Goal: Information Seeking & Learning: Find contact information

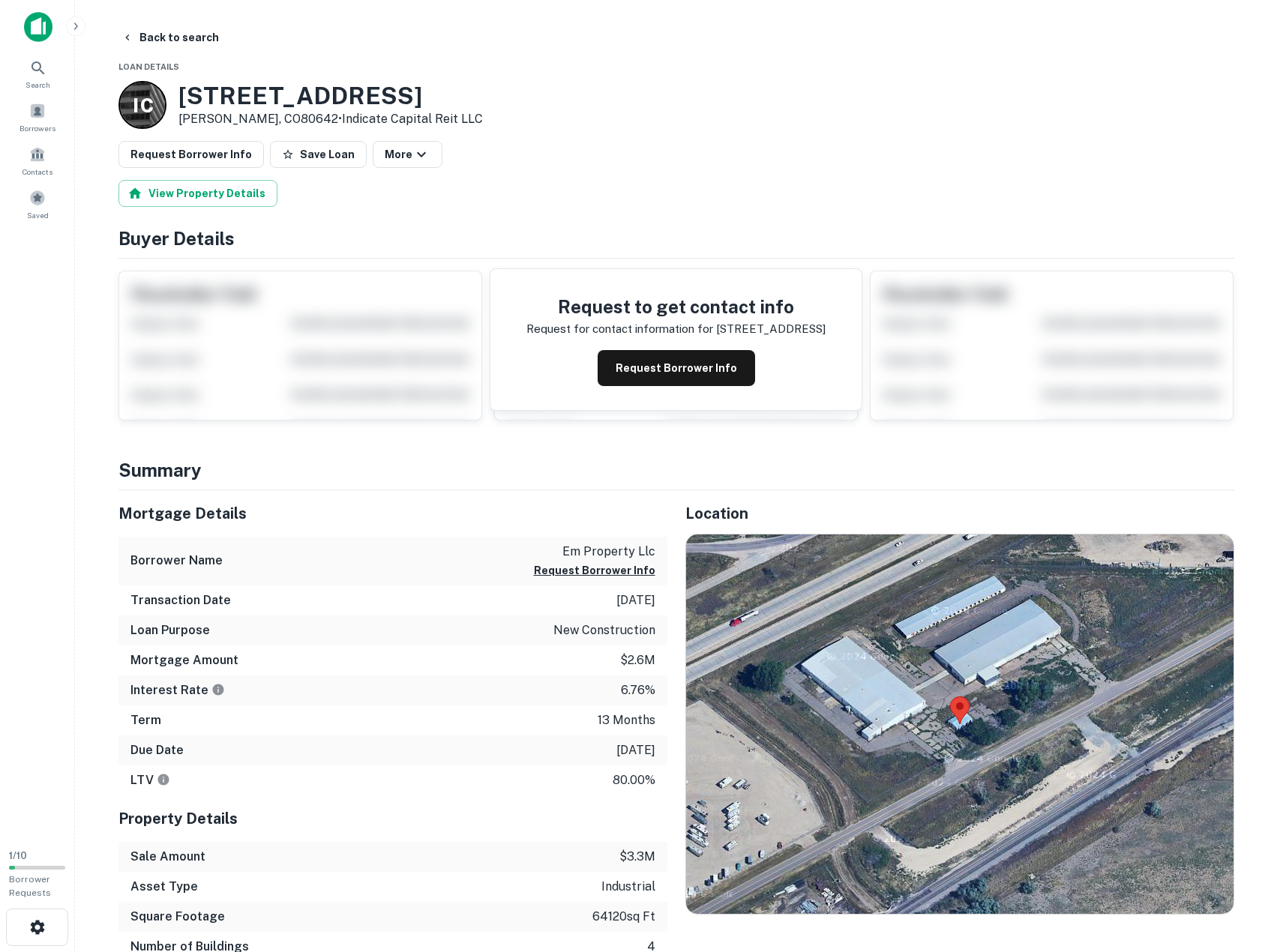
scroll to position [218, 0]
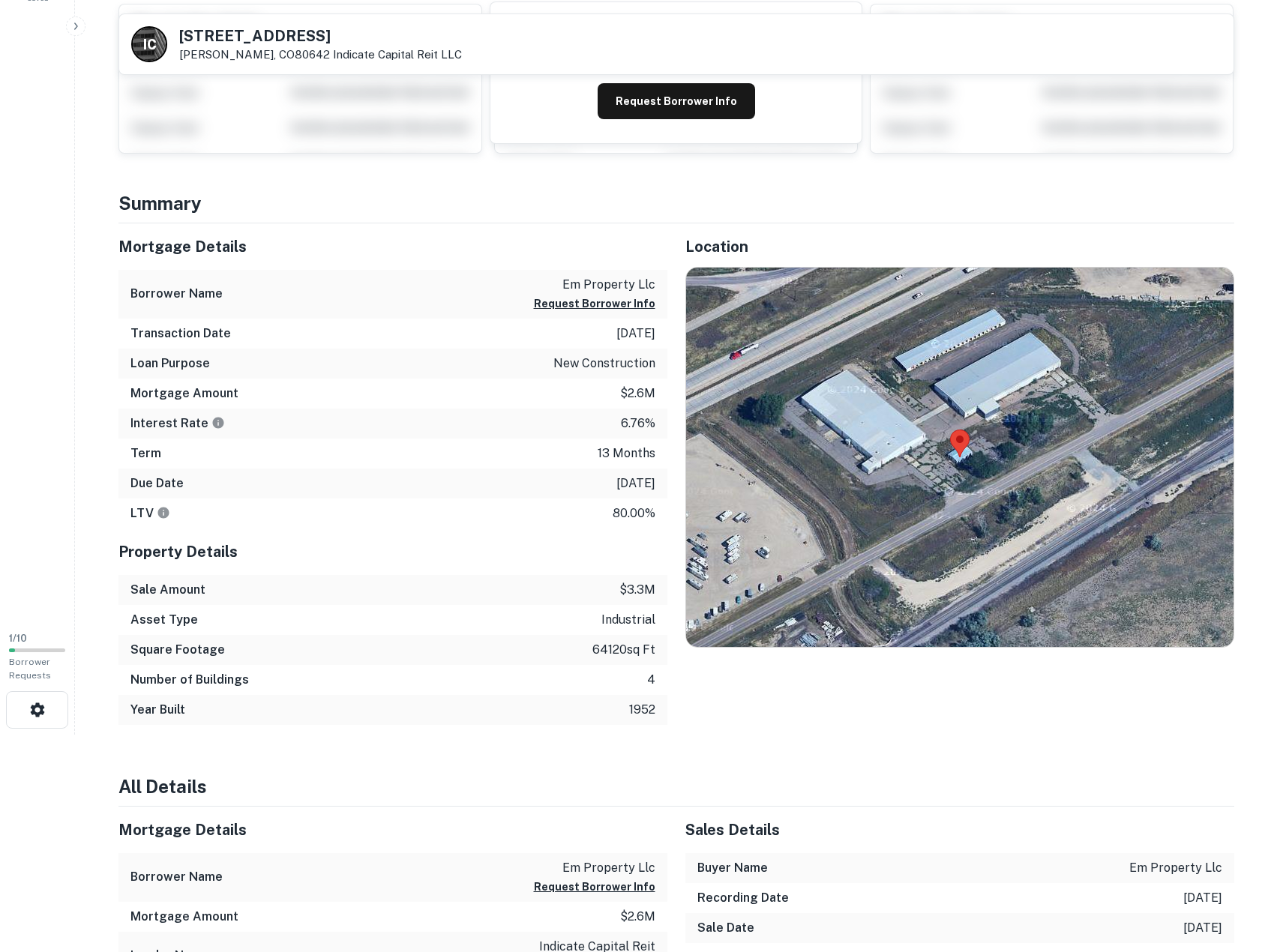
click at [425, 588] on div "Mortgage Details Borrower Name em property llc Request Borrower Info Transactio…" at bounding box center [393, 474] width 549 height 502
click at [425, 605] on div "Asset Type industrial" at bounding box center [393, 620] width 549 height 30
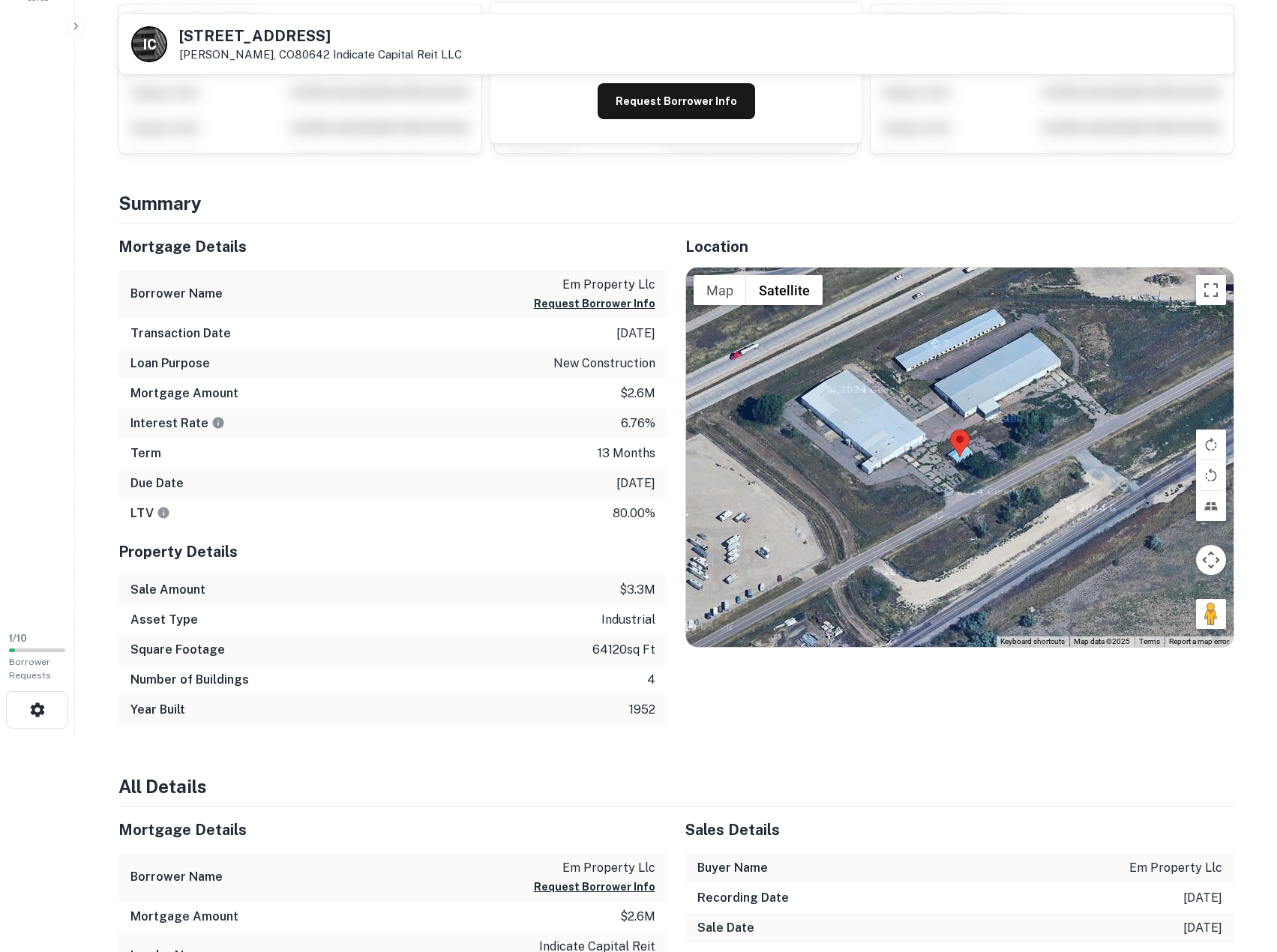
scroll to position [250, 0]
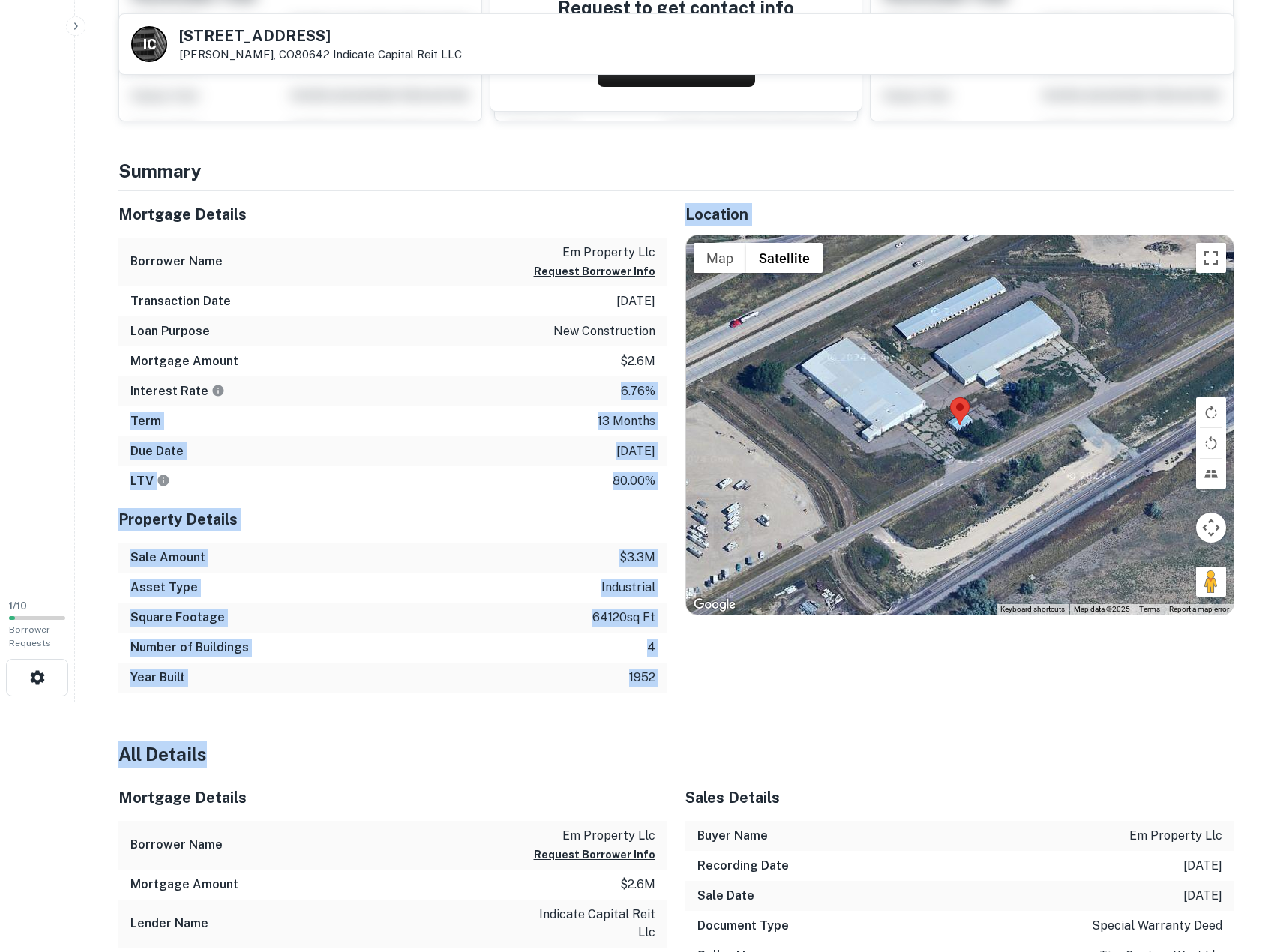
drag, startPoint x: 640, startPoint y: 618, endPoint x: 475, endPoint y: 362, distance: 304.6
click at [475, 362] on div "Mortgage Amount $2.6m" at bounding box center [393, 361] width 549 height 30
drag, startPoint x: 586, startPoint y: 697, endPoint x: 591, endPoint y: 716, distance: 19.6
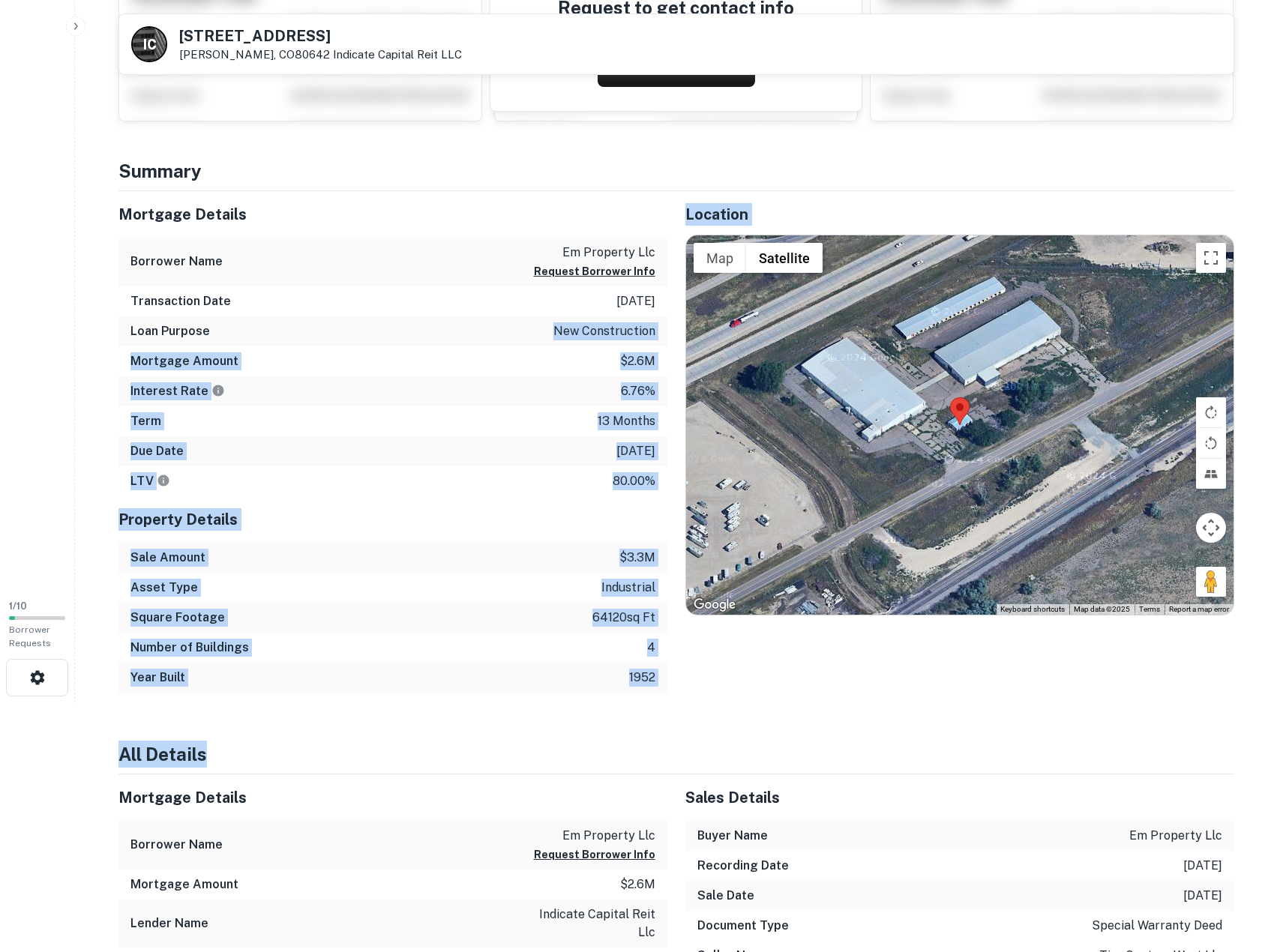
drag, startPoint x: 591, startPoint y: 716, endPoint x: 416, endPoint y: 261, distance: 487.5
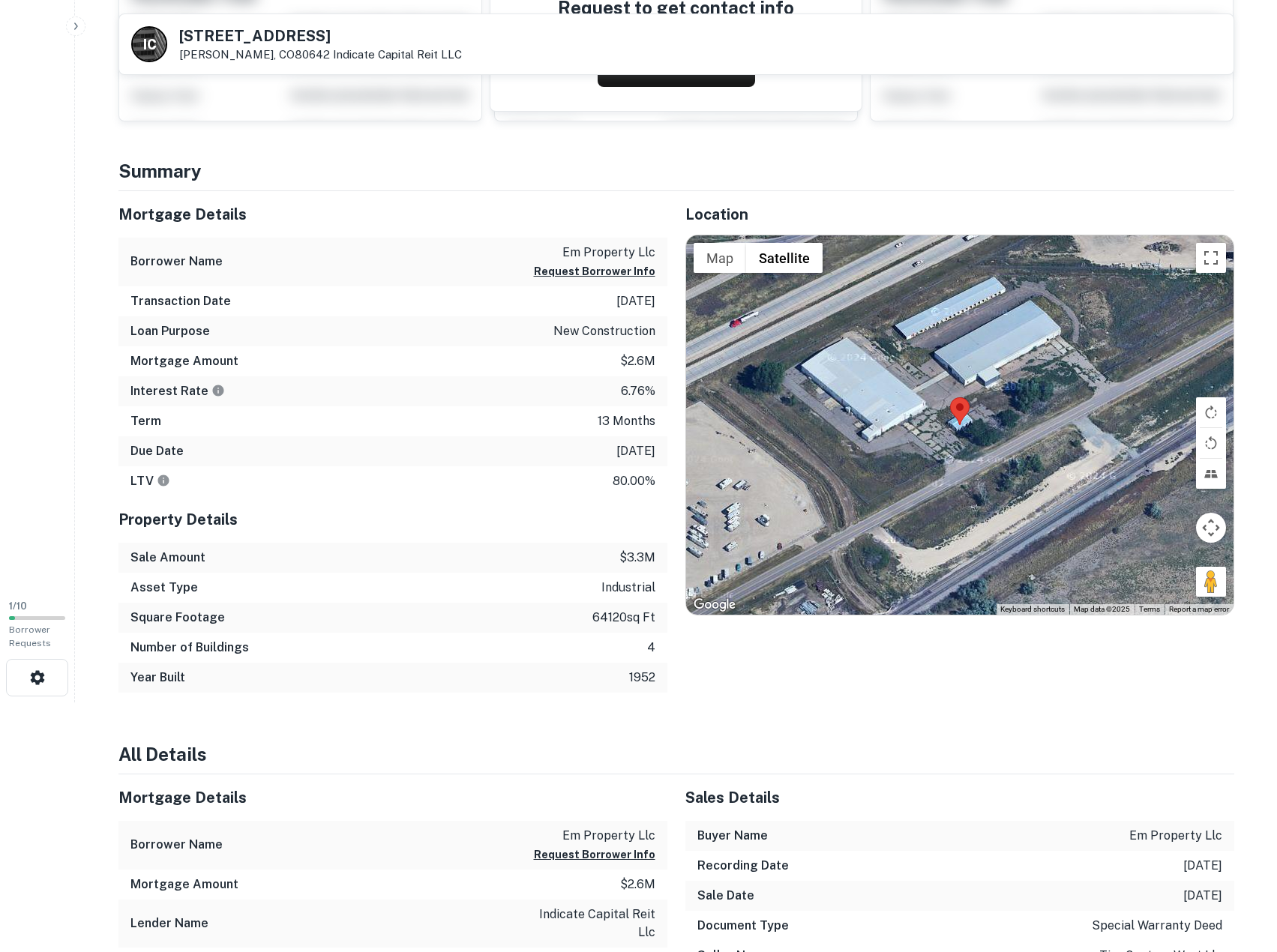
click at [416, 261] on div "Borrower Name em property llc Request Borrower Info" at bounding box center [393, 262] width 549 height 49
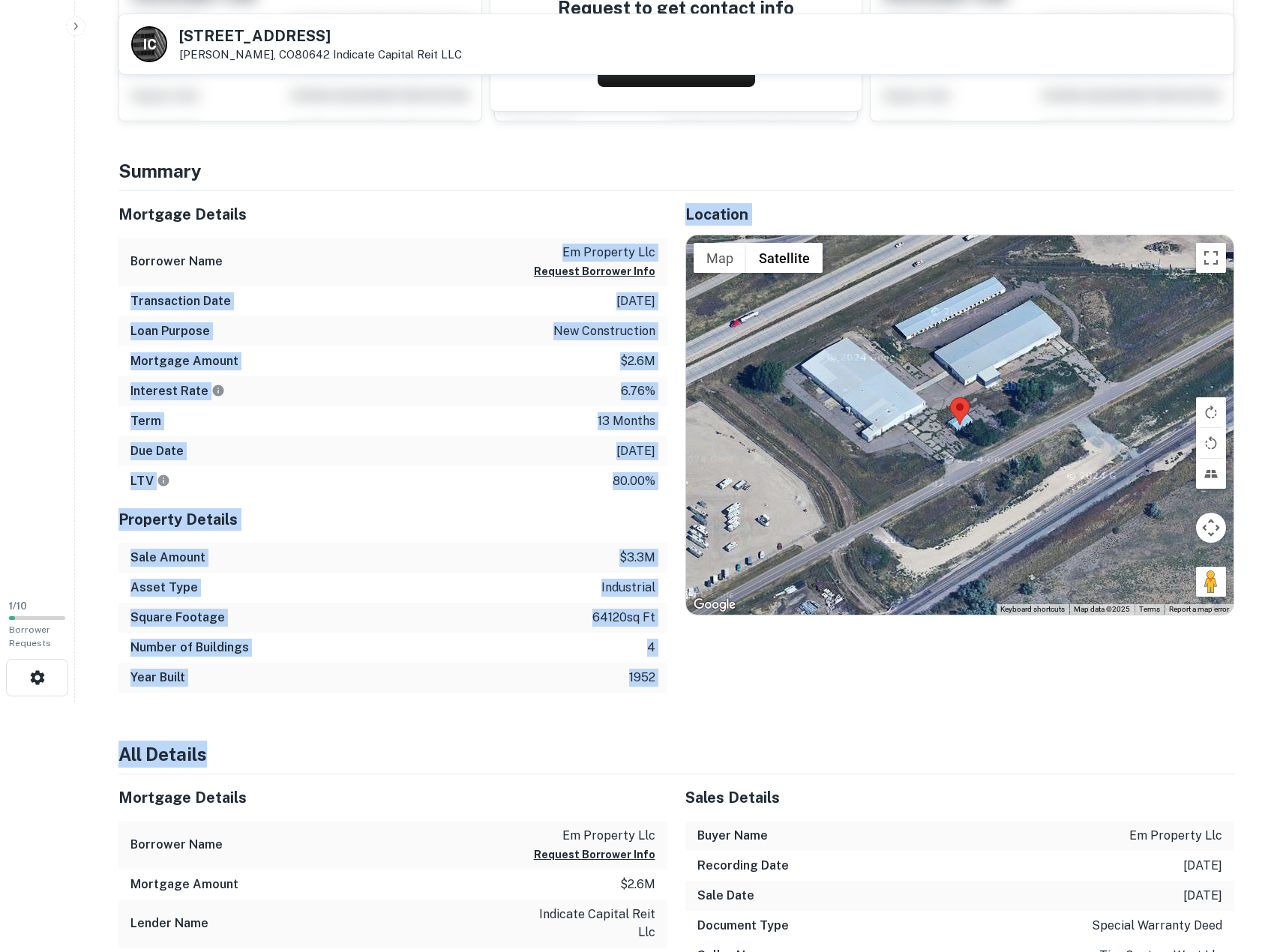
drag, startPoint x: 406, startPoint y: 242, endPoint x: 539, endPoint y: 724, distance: 500.0
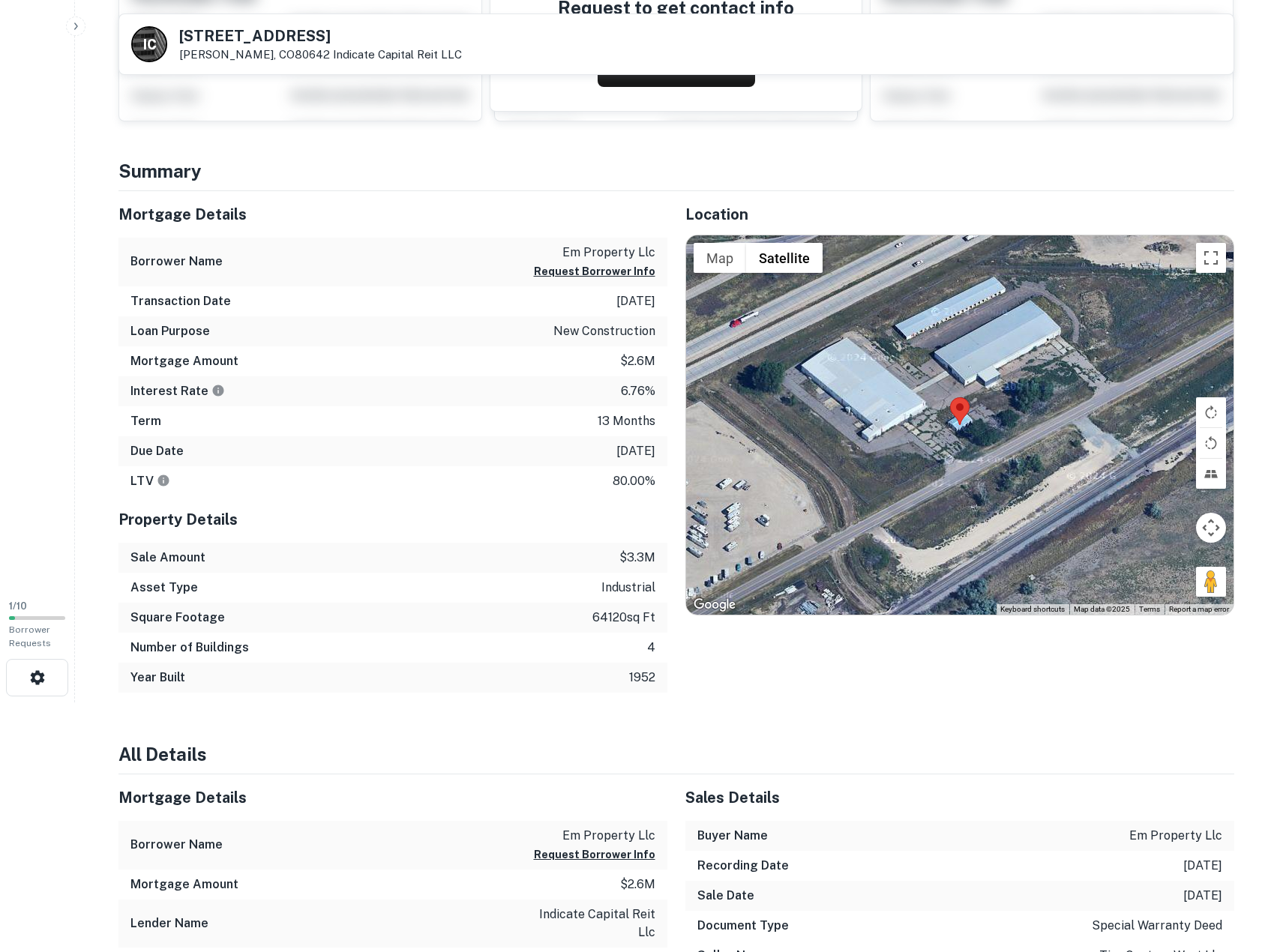
drag, startPoint x: 602, startPoint y: 699, endPoint x: 495, endPoint y: 699, distance: 107.0
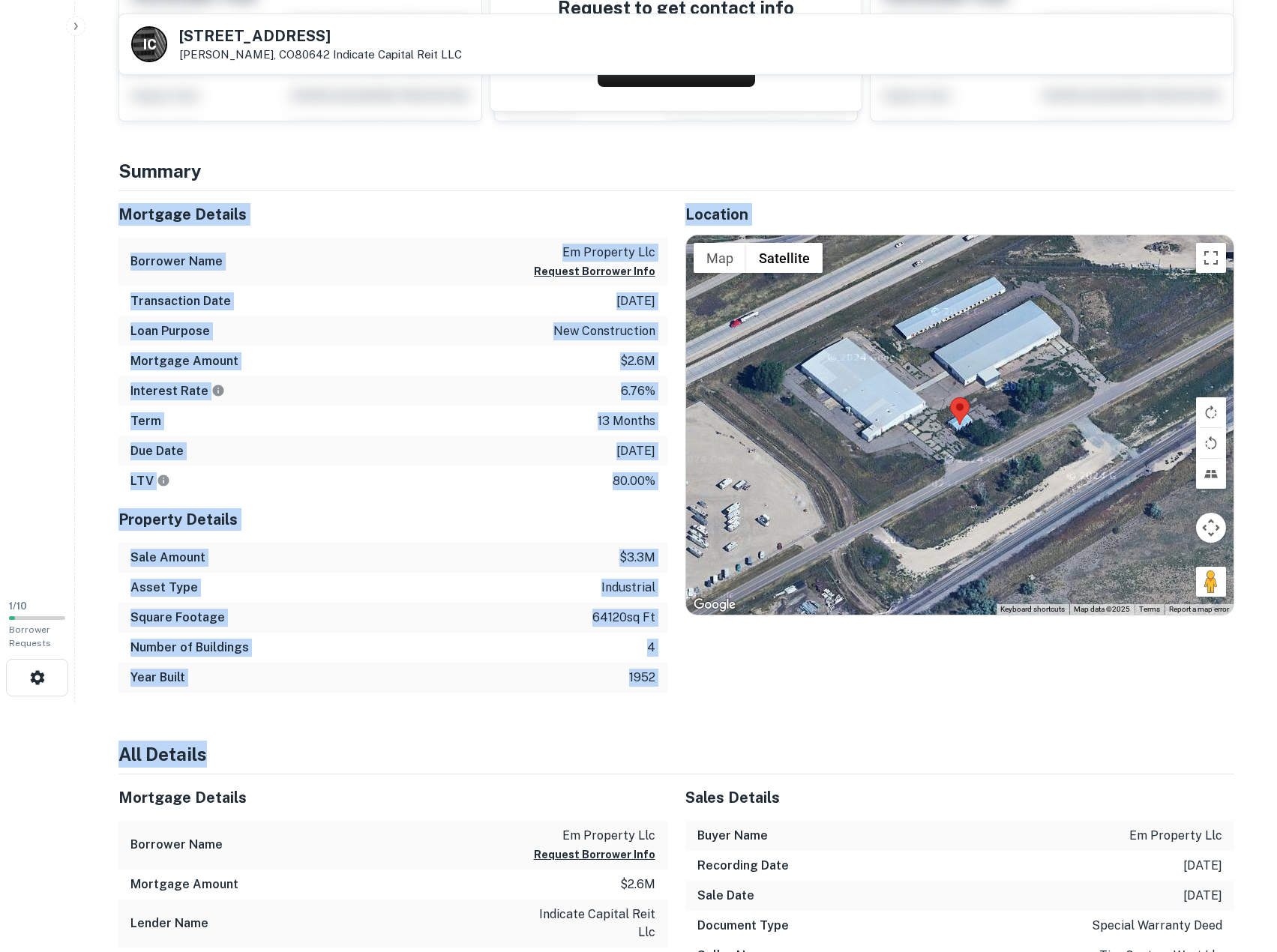
drag, startPoint x: 521, startPoint y: 715, endPoint x: 414, endPoint y: 128, distance: 596.7
click at [397, 176] on h4 "Summary" at bounding box center [676, 170] width 1116 height 27
drag, startPoint x: 523, startPoint y: 582, endPoint x: 575, endPoint y: 757, distance: 182.6
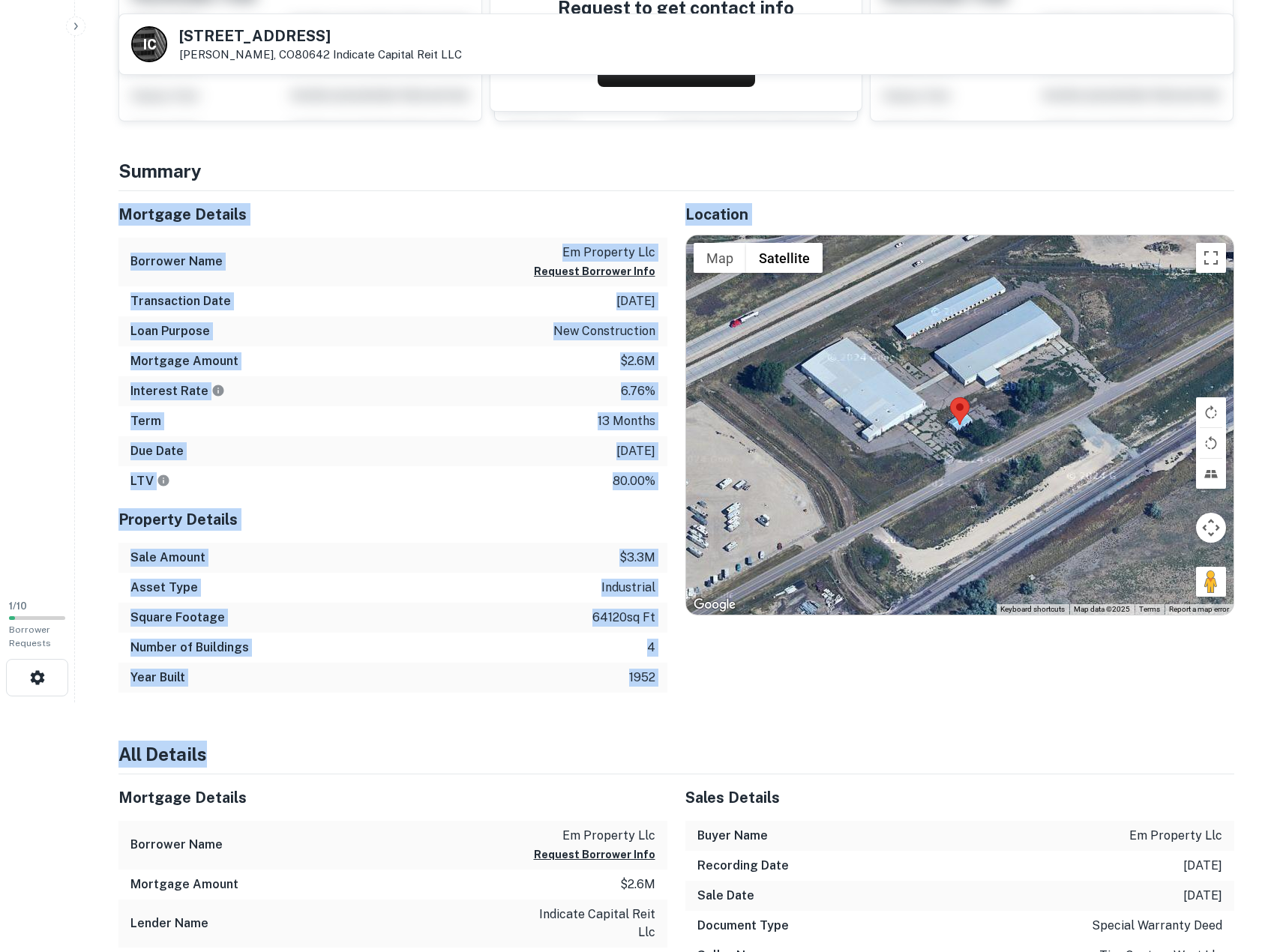
click at [575, 757] on h4 "All Details" at bounding box center [676, 754] width 1116 height 27
drag, startPoint x: 575, startPoint y: 757, endPoint x: 415, endPoint y: 188, distance: 591.1
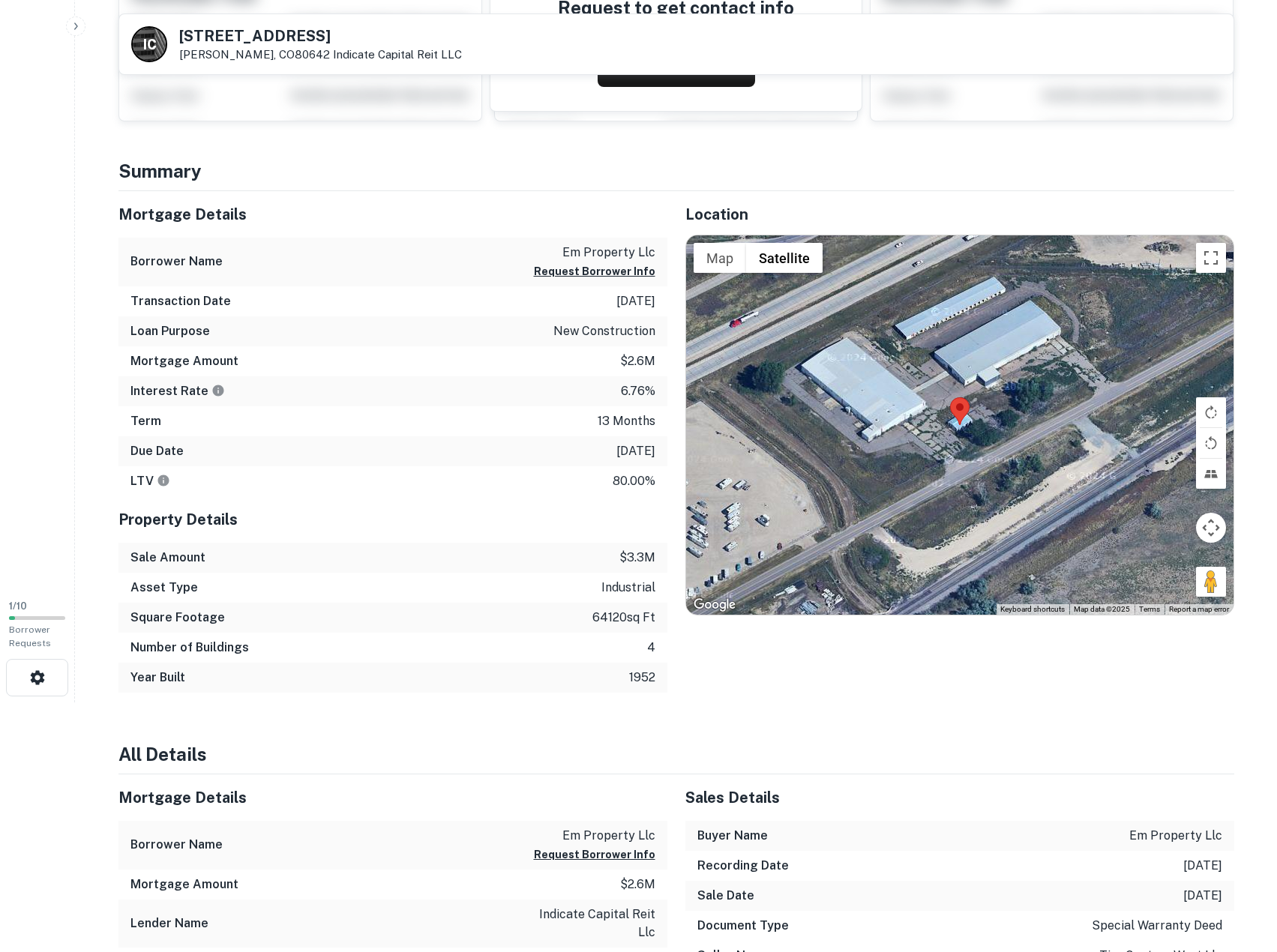
drag, startPoint x: 416, startPoint y: 190, endPoint x: 363, endPoint y: 193, distance: 53.1
click at [371, 200] on div "Mortgage Details" at bounding box center [393, 215] width 549 height 47
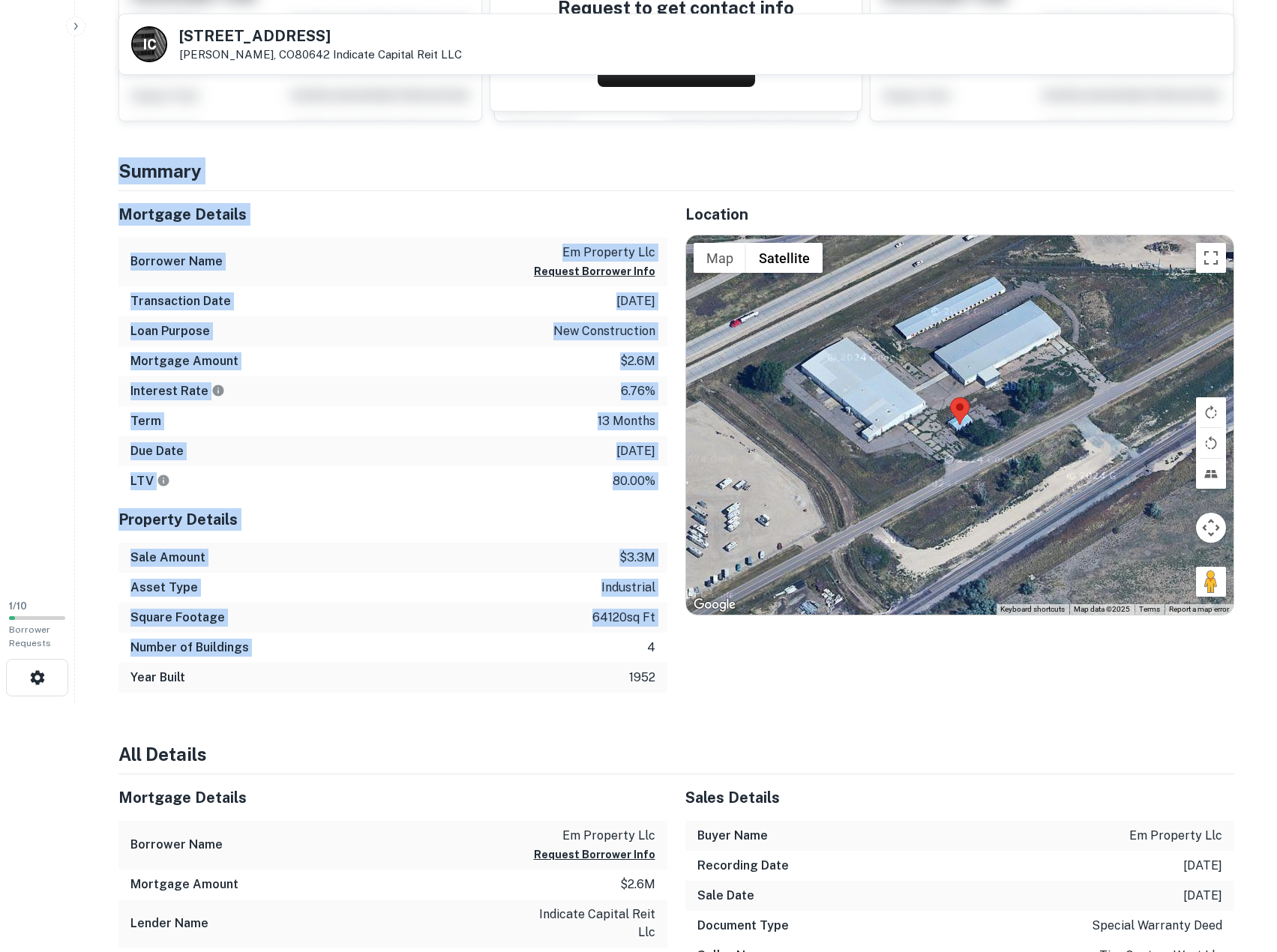
drag, startPoint x: 359, startPoint y: 188, endPoint x: 512, endPoint y: 666, distance: 501.9
click at [512, 666] on div "Year Built 1952" at bounding box center [393, 677] width 549 height 30
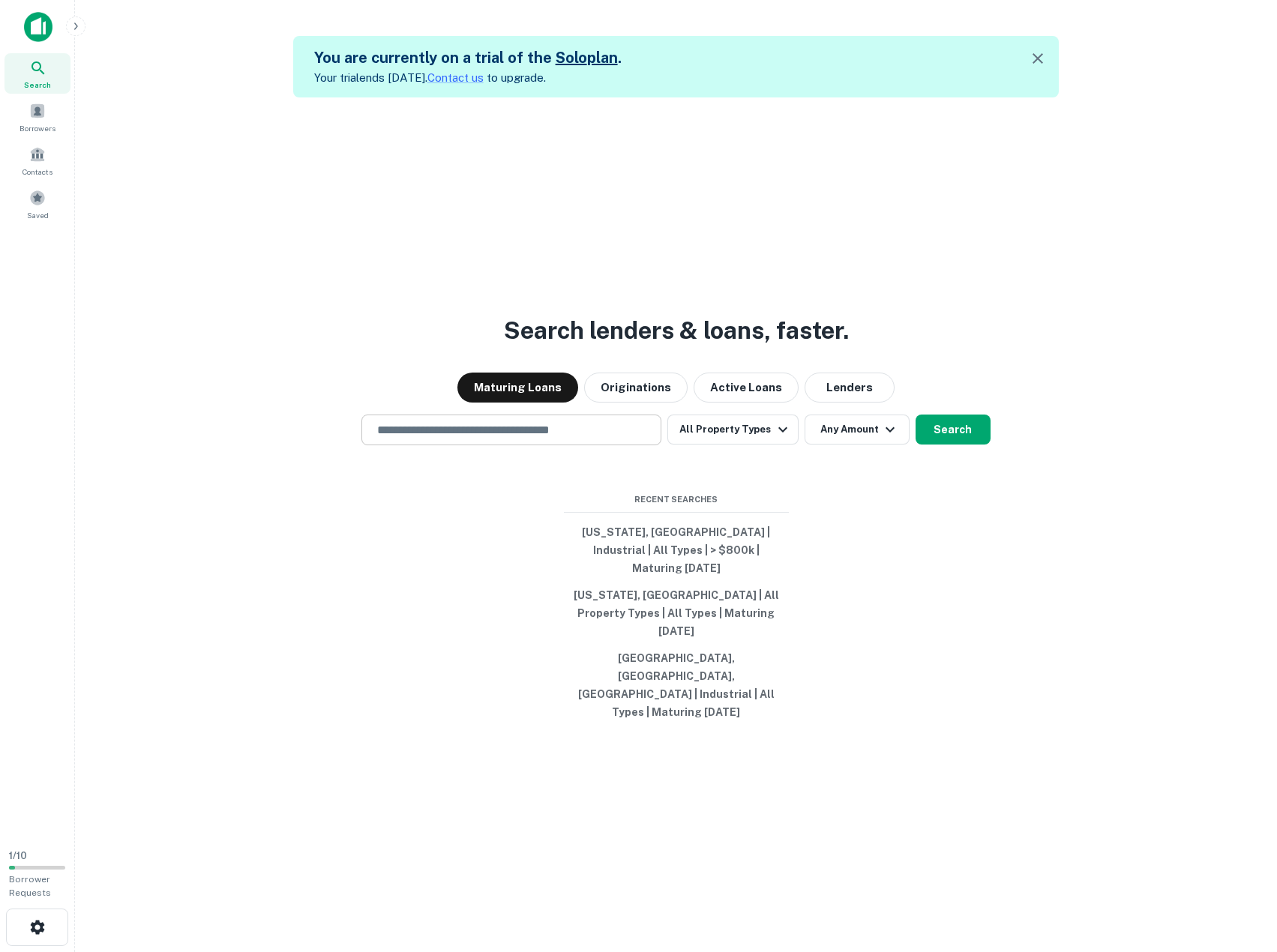
click at [529, 439] on input "text" at bounding box center [511, 430] width 286 height 17
paste input "**********"
type input "**********"
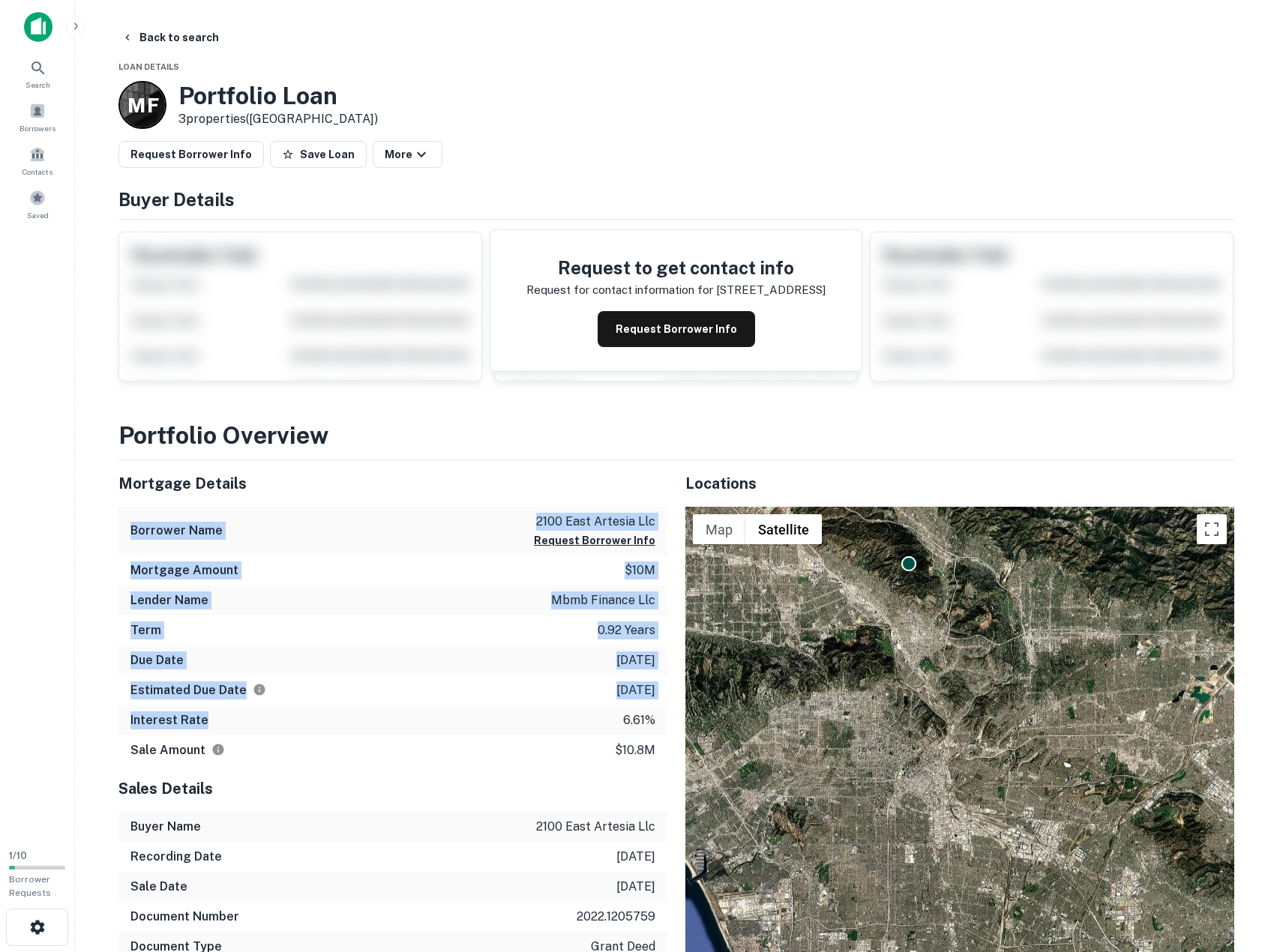
drag, startPoint x: 384, startPoint y: 478, endPoint x: 403, endPoint y: 707, distance: 229.8
click at [403, 707] on div "Mortgage Details Borrower Name 2100 east artesia llc Request Borrower Info Mort…" at bounding box center [393, 613] width 549 height 305
click at [403, 707] on div "Interest Rate 6.61%" at bounding box center [393, 720] width 549 height 30
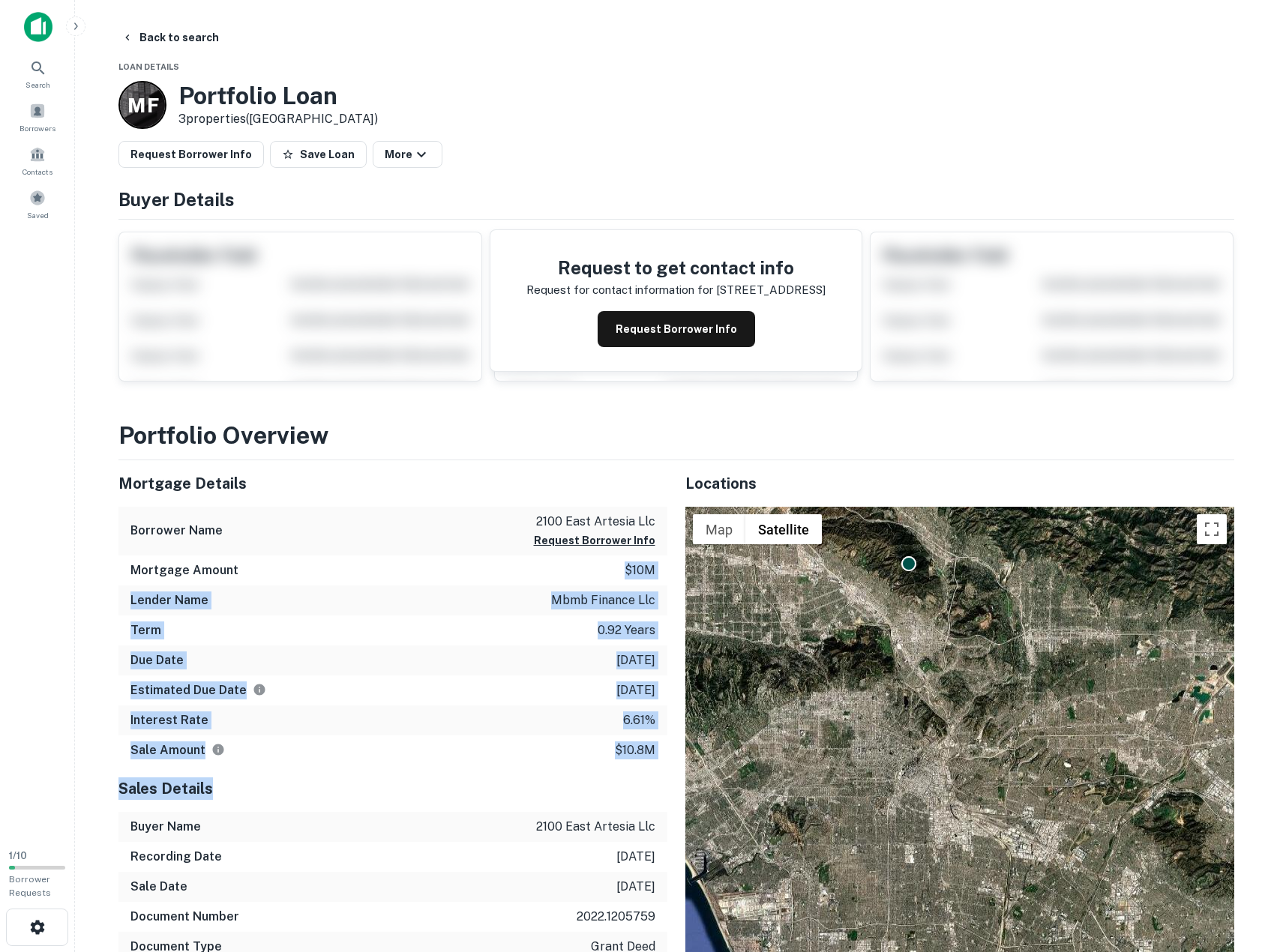
drag, startPoint x: 388, startPoint y: 634, endPoint x: 392, endPoint y: 804, distance: 170.0
click at [392, 804] on div "Mortgage Details Borrower Name 2100 east artesia llc Request Borrower Info Mort…" at bounding box center [384, 807] width 567 height 694
click at [392, 804] on div "Sales Details" at bounding box center [393, 789] width 549 height 47
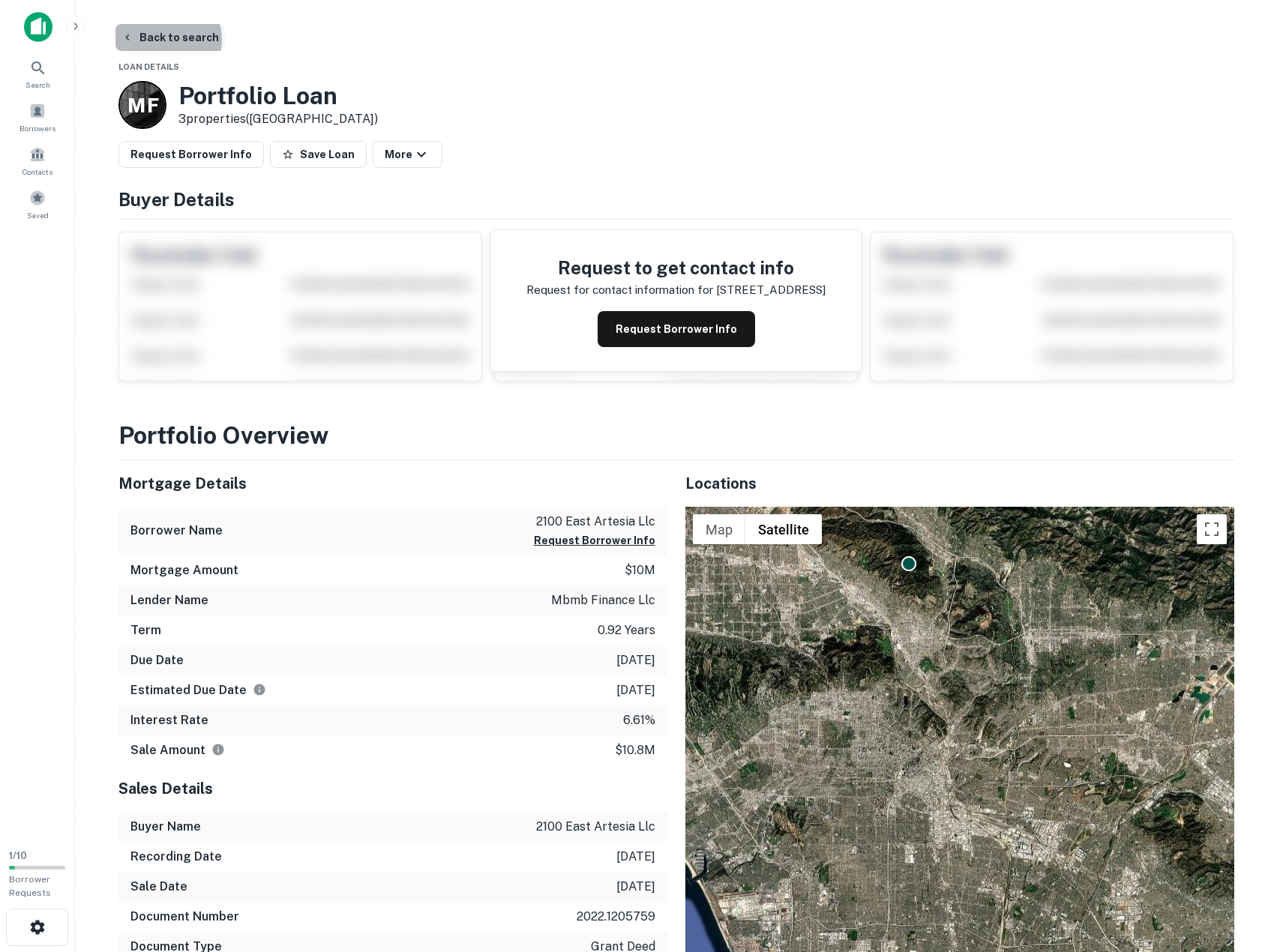
click at [164, 40] on button "Back to search" at bounding box center [170, 37] width 110 height 27
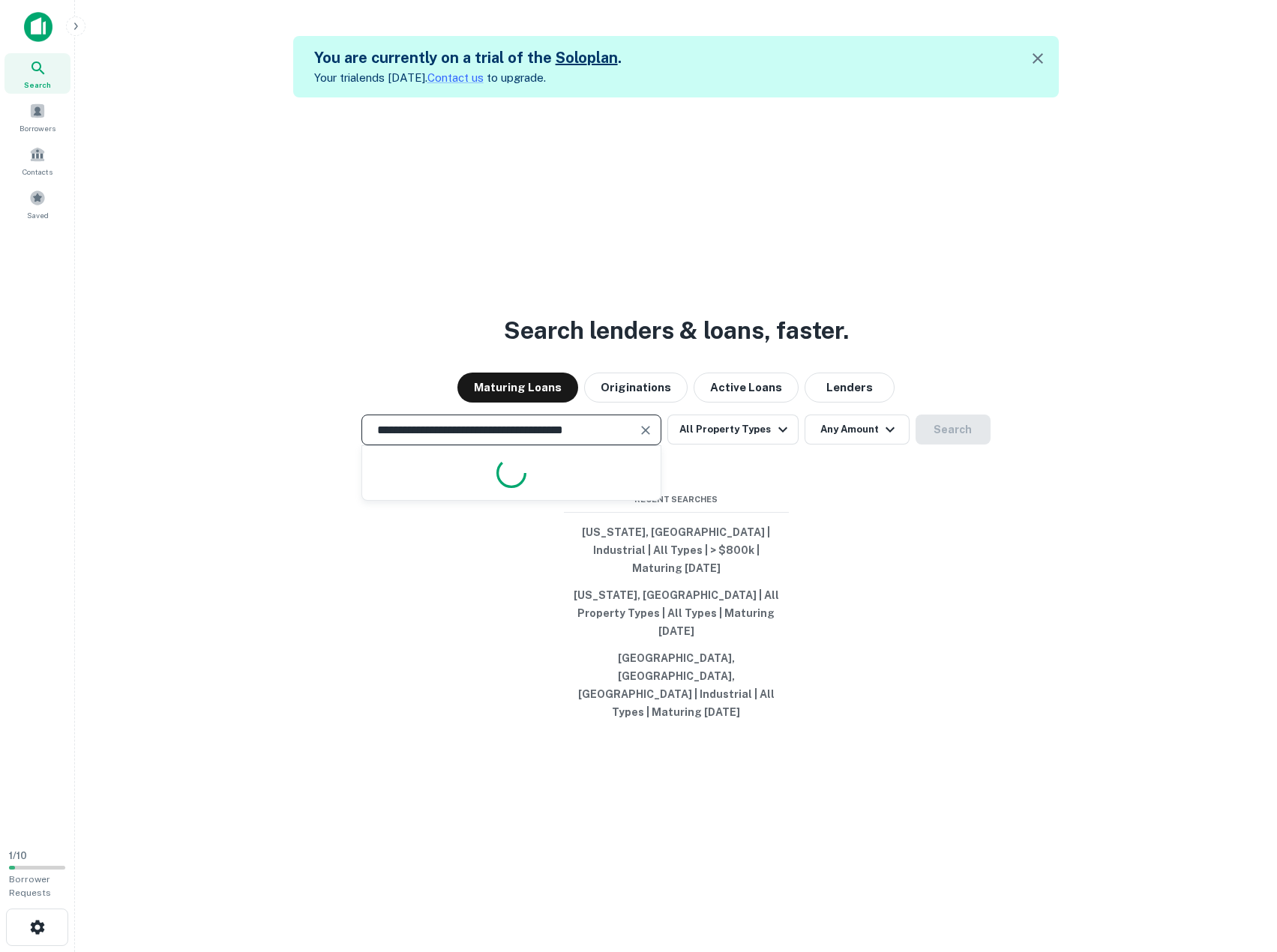
click at [468, 439] on input "**********" at bounding box center [500, 430] width 264 height 17
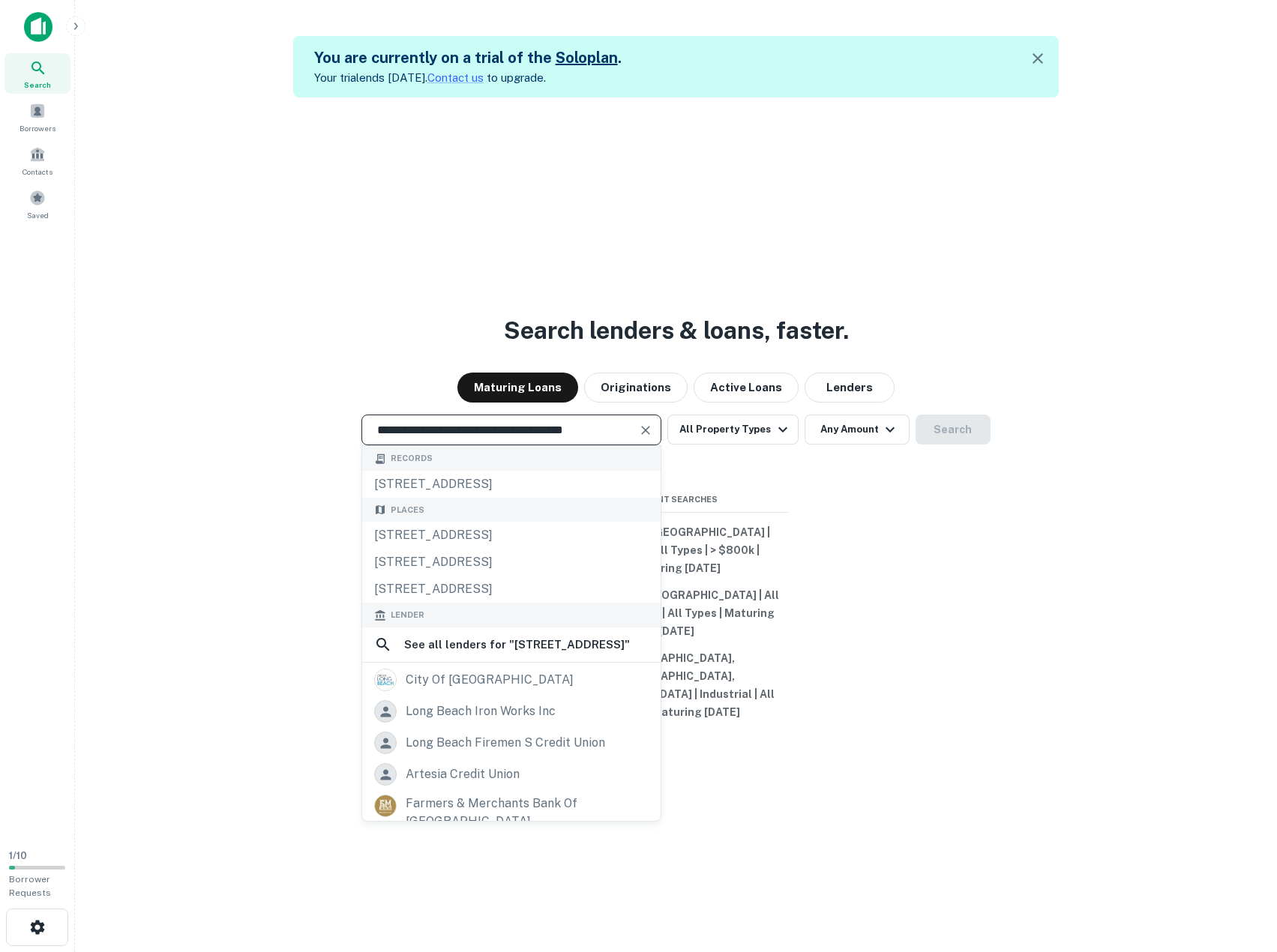
click at [468, 439] on input "**********" at bounding box center [500, 430] width 264 height 17
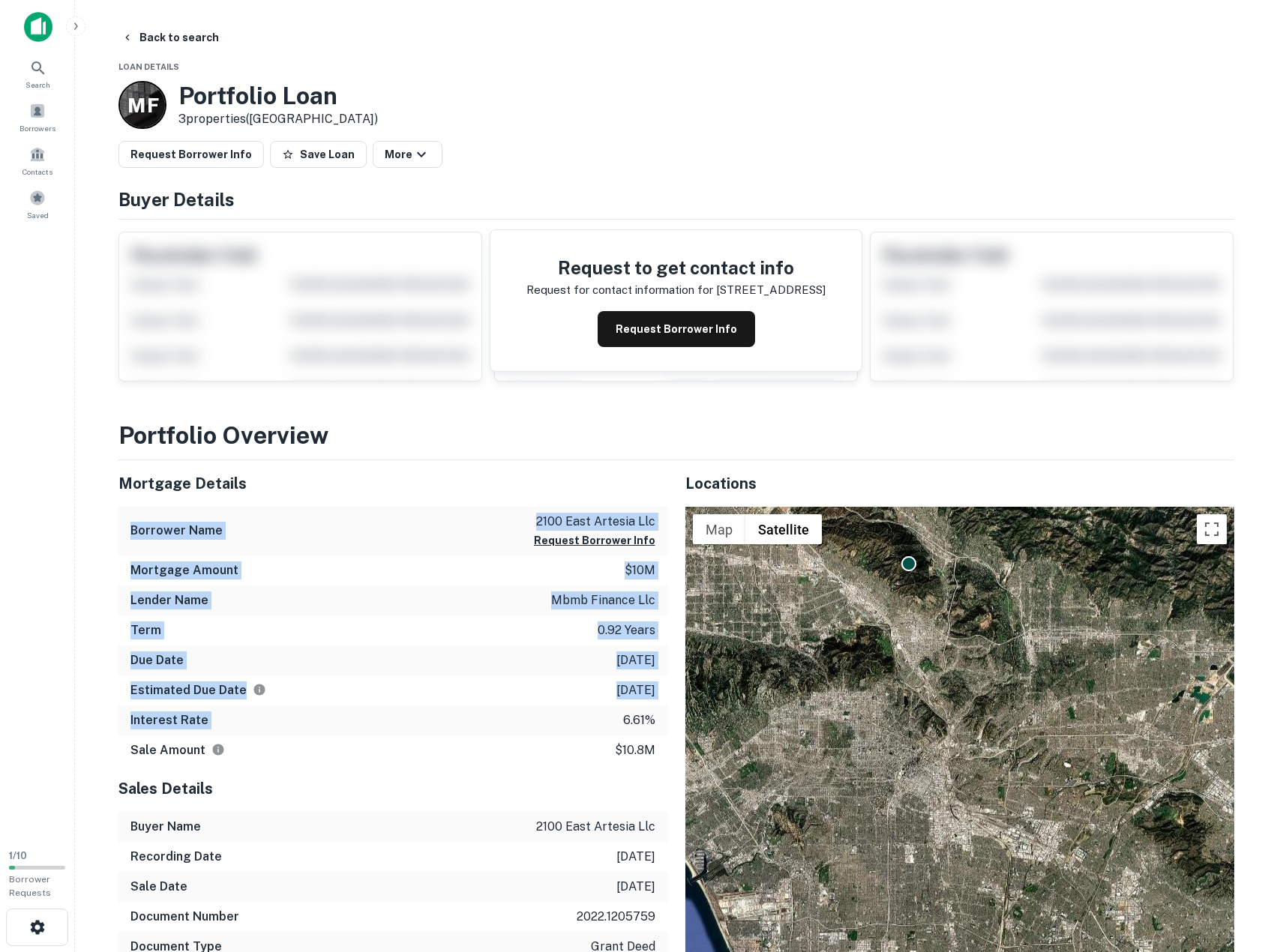
drag, startPoint x: 455, startPoint y: 481, endPoint x: 439, endPoint y: 714, distance: 233.5
click at [439, 714] on div "Mortgage Details Borrower Name 2100 east artesia llc Request Borrower Info Mort…" at bounding box center [393, 613] width 549 height 305
click at [439, 714] on div "Interest Rate 6.61%" at bounding box center [393, 720] width 549 height 30
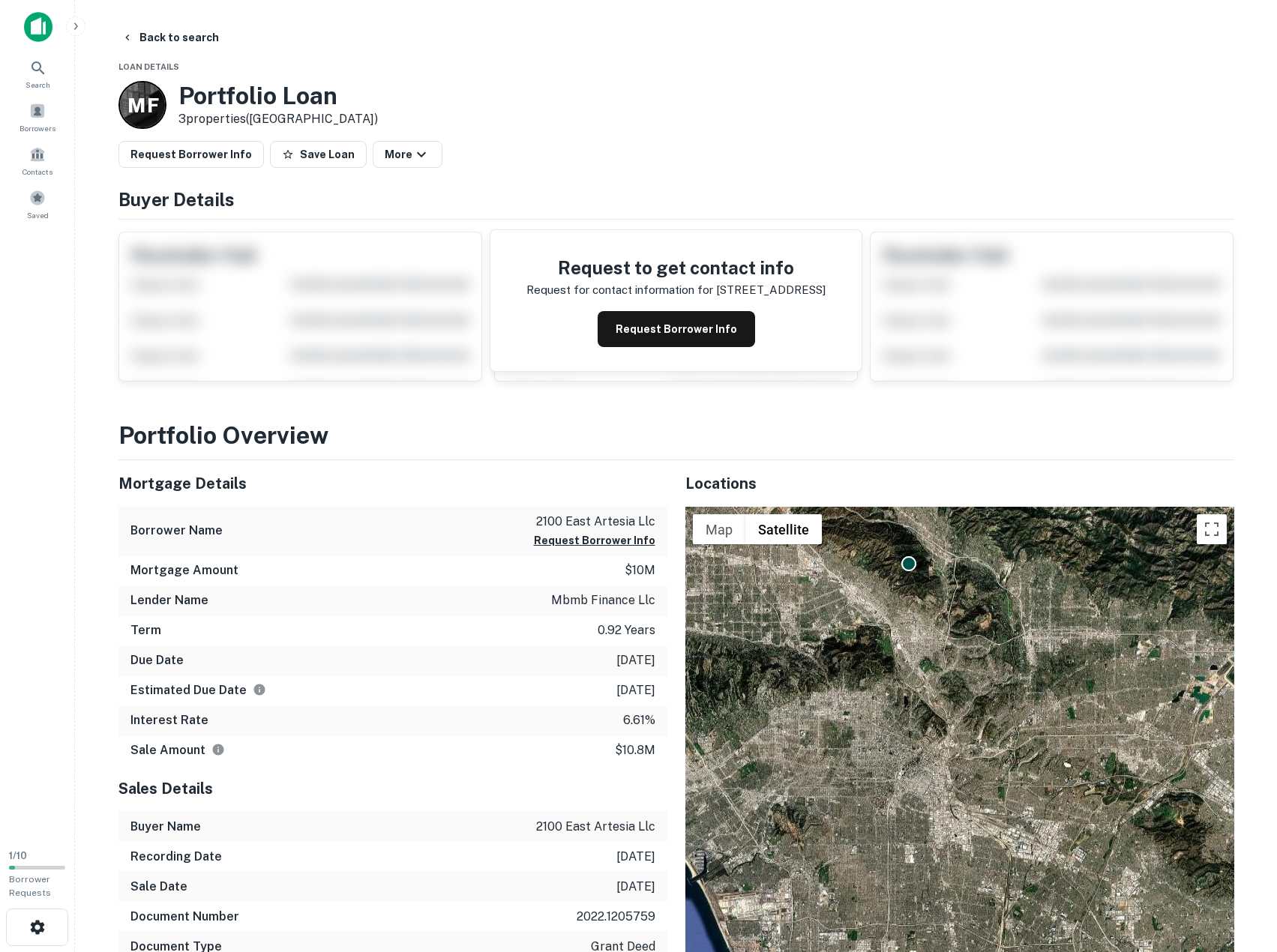
drag, startPoint x: 437, startPoint y: 713, endPoint x: 340, endPoint y: 691, distance: 99.5
click at [340, 691] on div "Estimated Due Date 10/31/2023" at bounding box center [393, 690] width 549 height 30
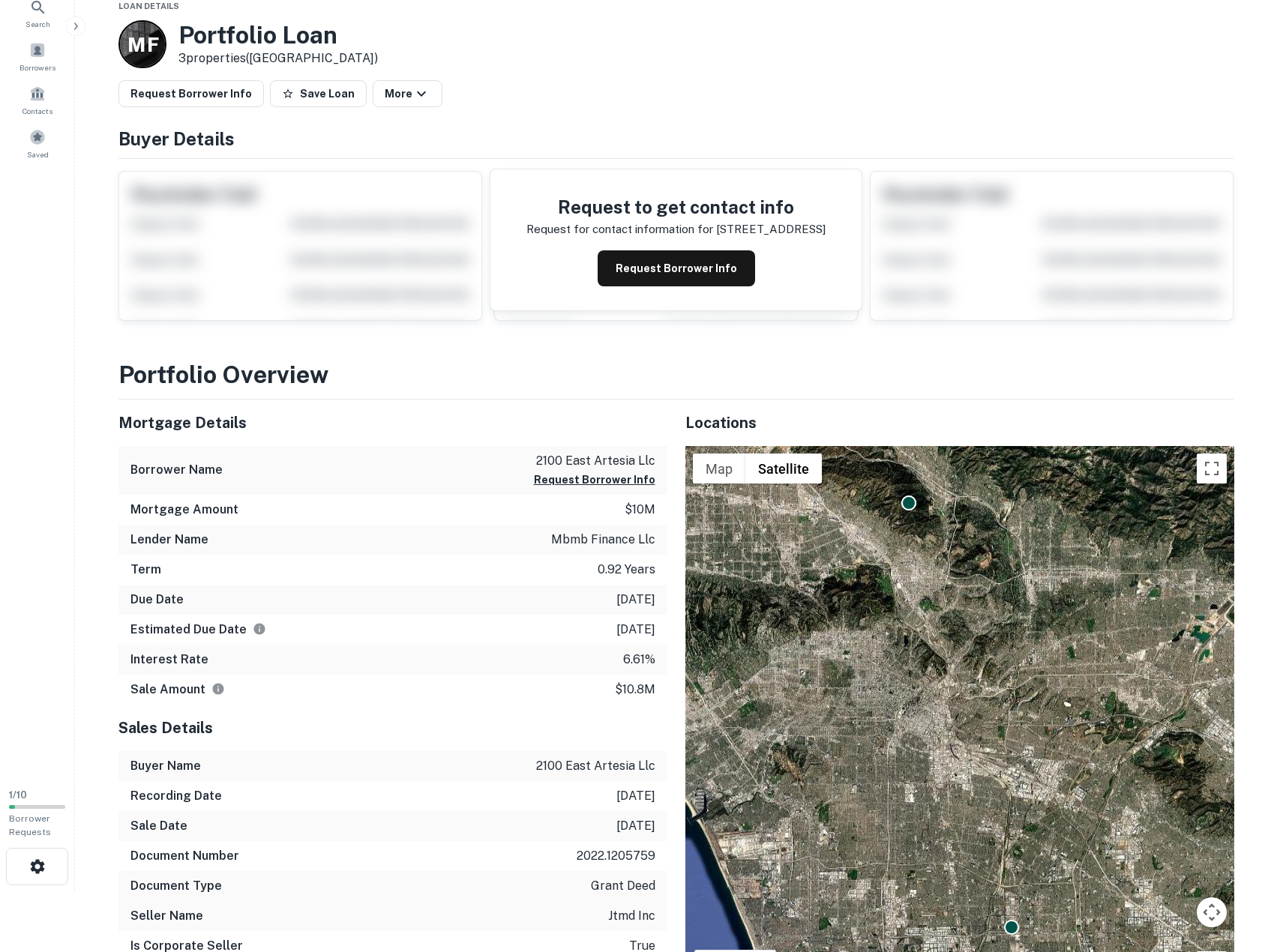
scroll to position [125, 0]
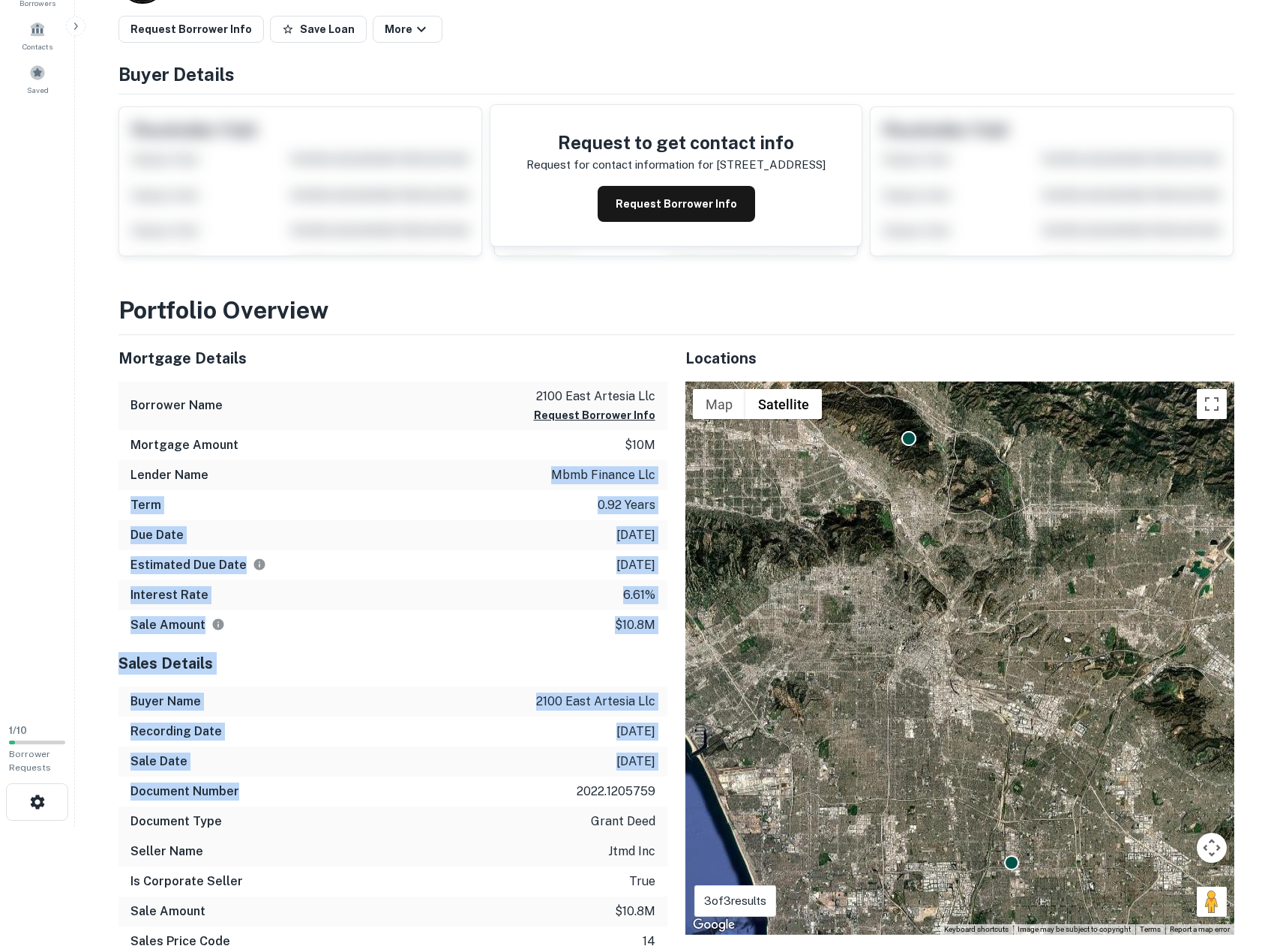
drag, startPoint x: 342, startPoint y: 580, endPoint x: 381, endPoint y: 777, distance: 200.8
click at [381, 777] on div "Mortgage Details Borrower Name 2100 east artesia llc Request Borrower Info Mort…" at bounding box center [384, 682] width 567 height 694
click at [381, 777] on div "Document Number 2022.1205759" at bounding box center [393, 792] width 549 height 30
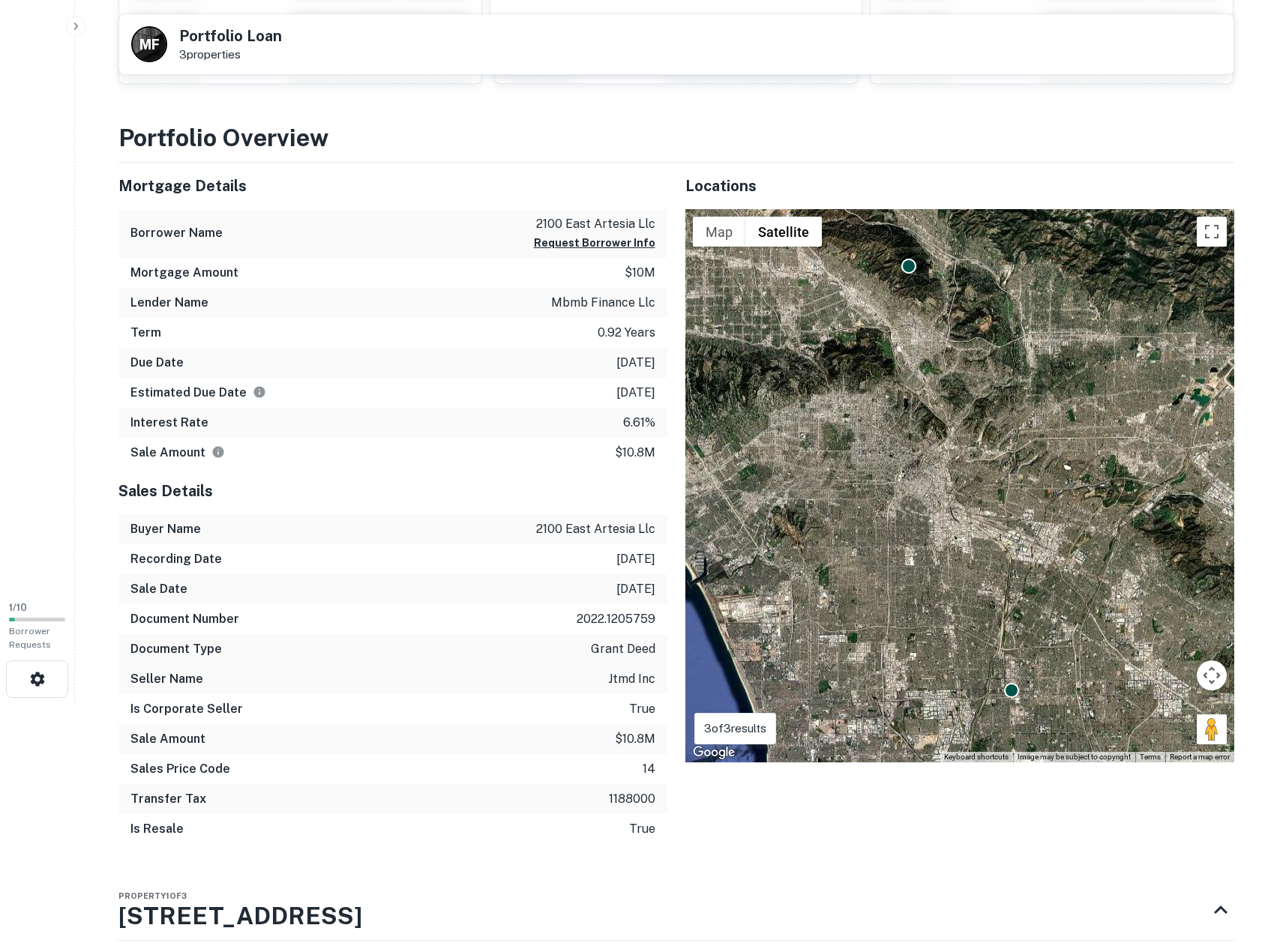
scroll to position [250, 0]
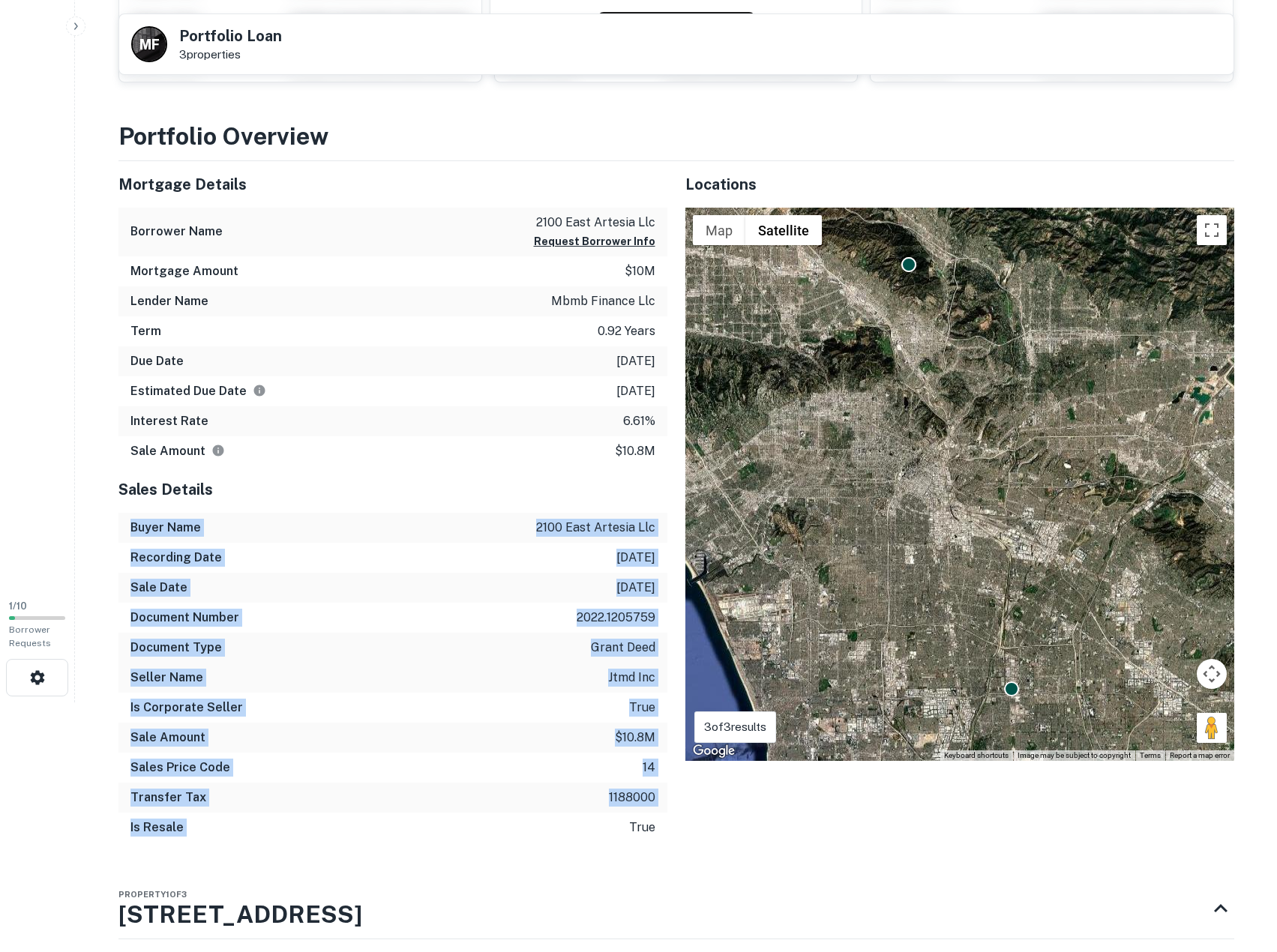
drag, startPoint x: 423, startPoint y: 548, endPoint x: 451, endPoint y: 846, distance: 299.3
click at [451, 846] on div "Sales Details Buyer Name 2100 east artesia llc Recording Date 12/28/2022 Sale D…" at bounding box center [393, 660] width 549 height 388
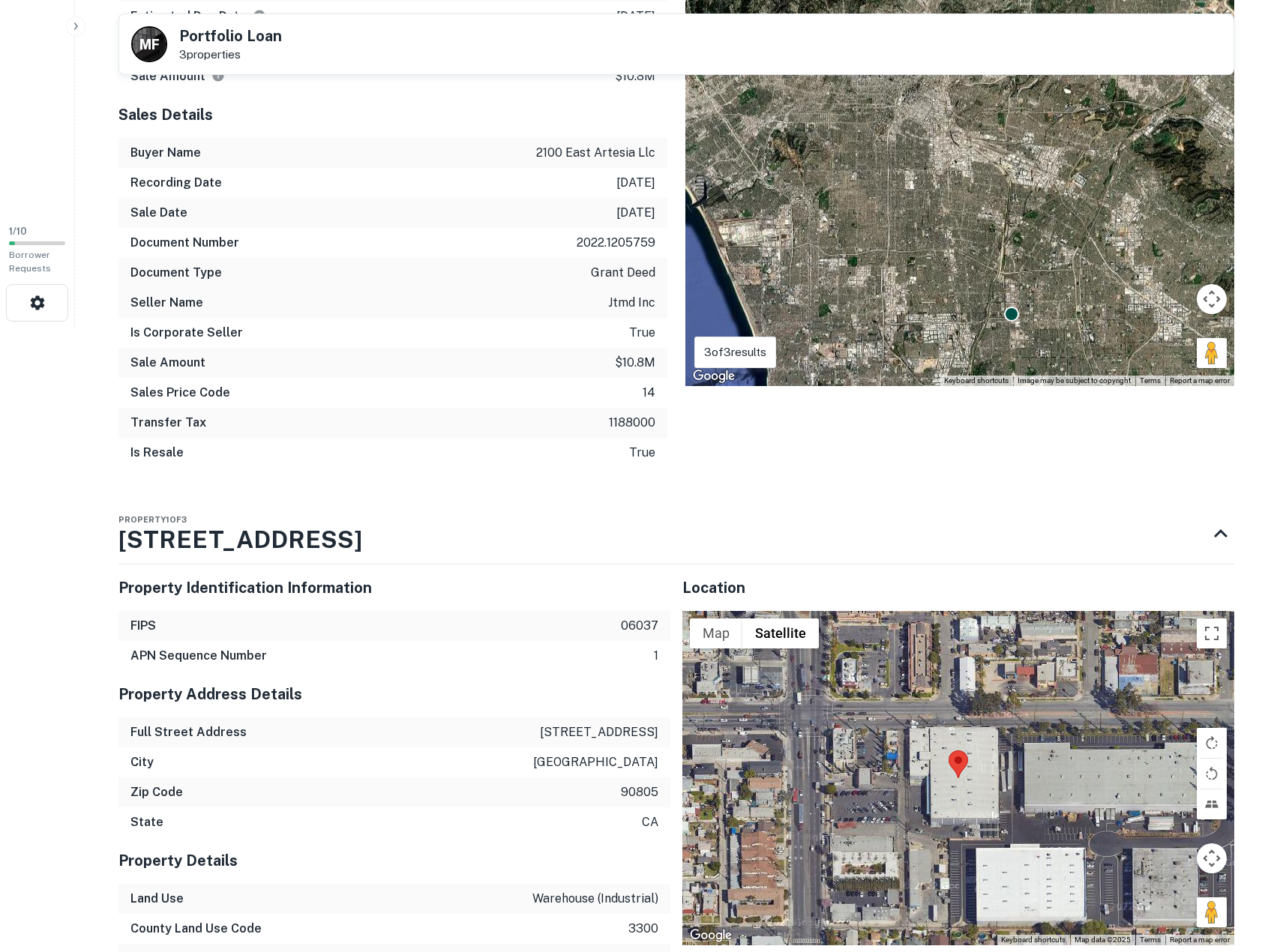
scroll to position [0, 0]
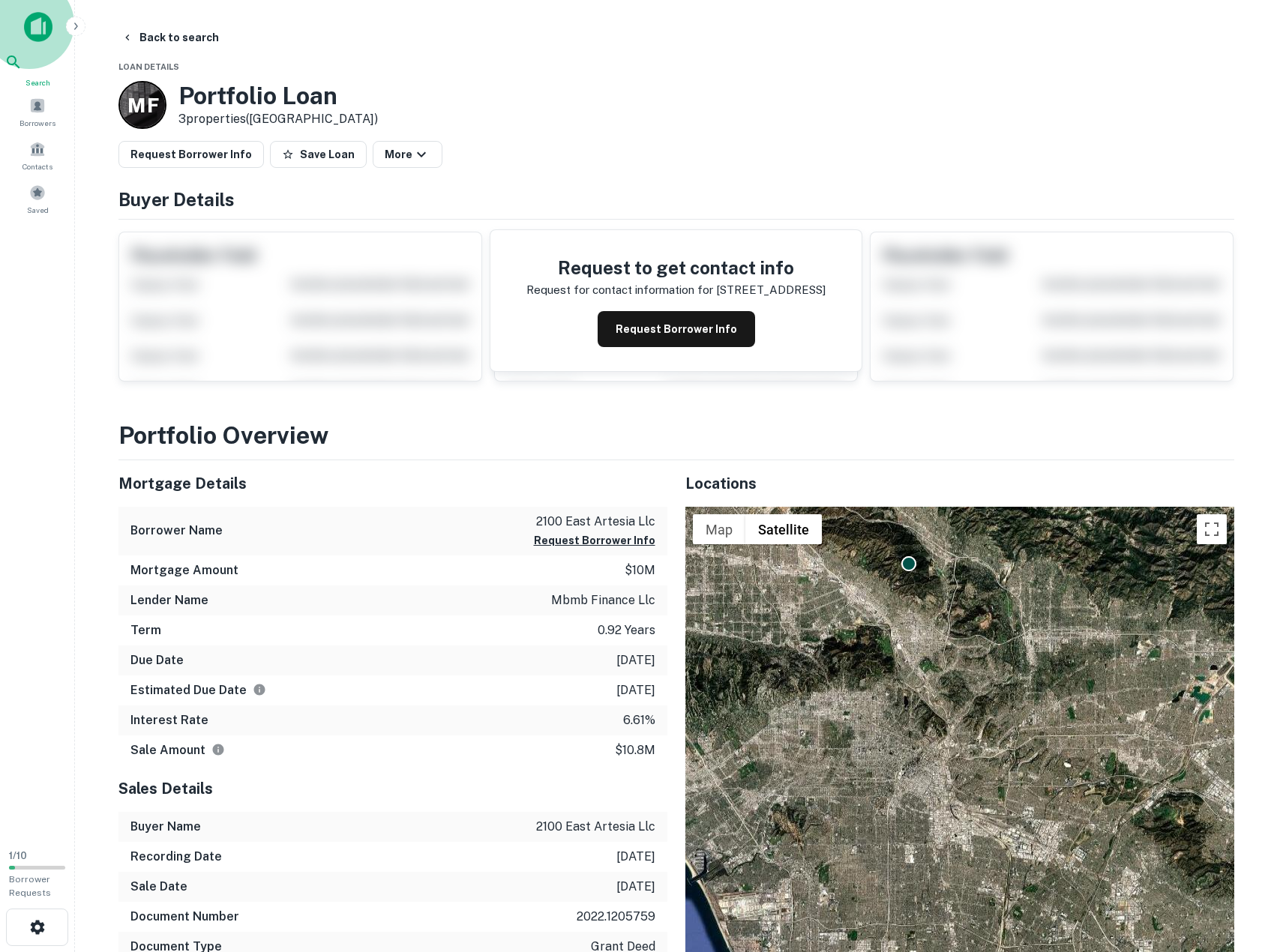
click at [33, 77] on div "Search" at bounding box center [37, 70] width 66 height 35
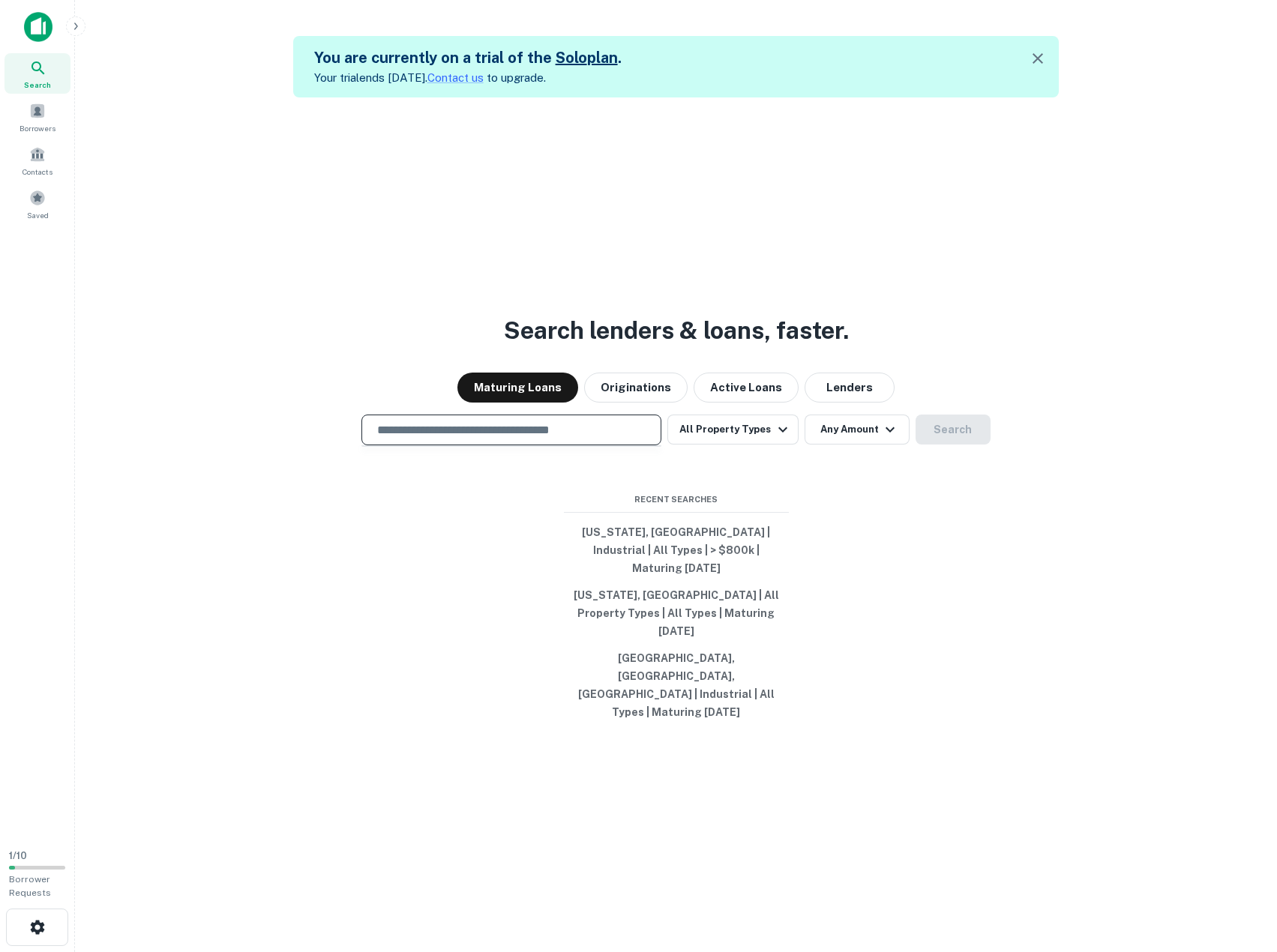
type input "**********"
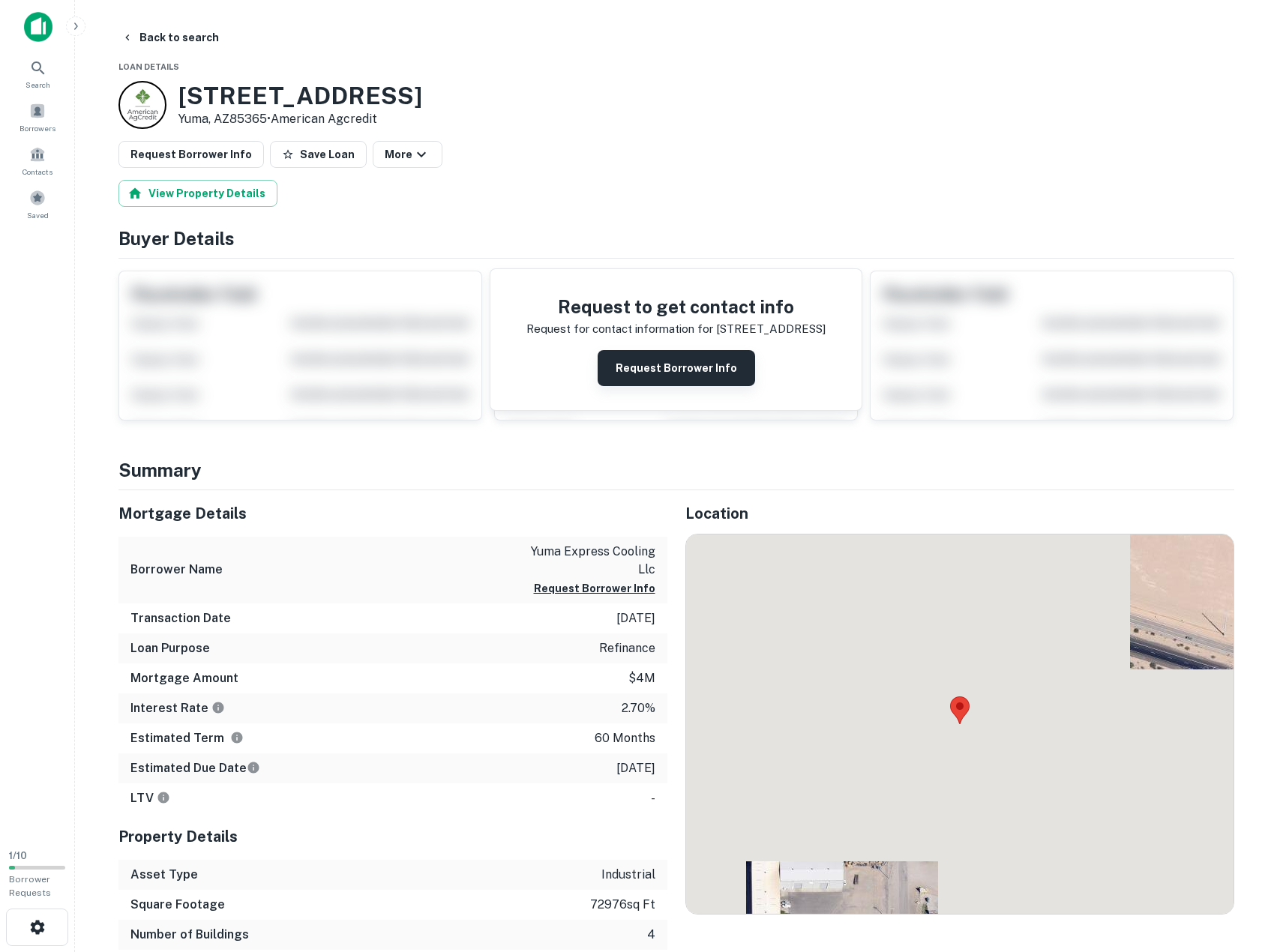
click at [640, 369] on button "Request Borrower Info" at bounding box center [676, 368] width 157 height 36
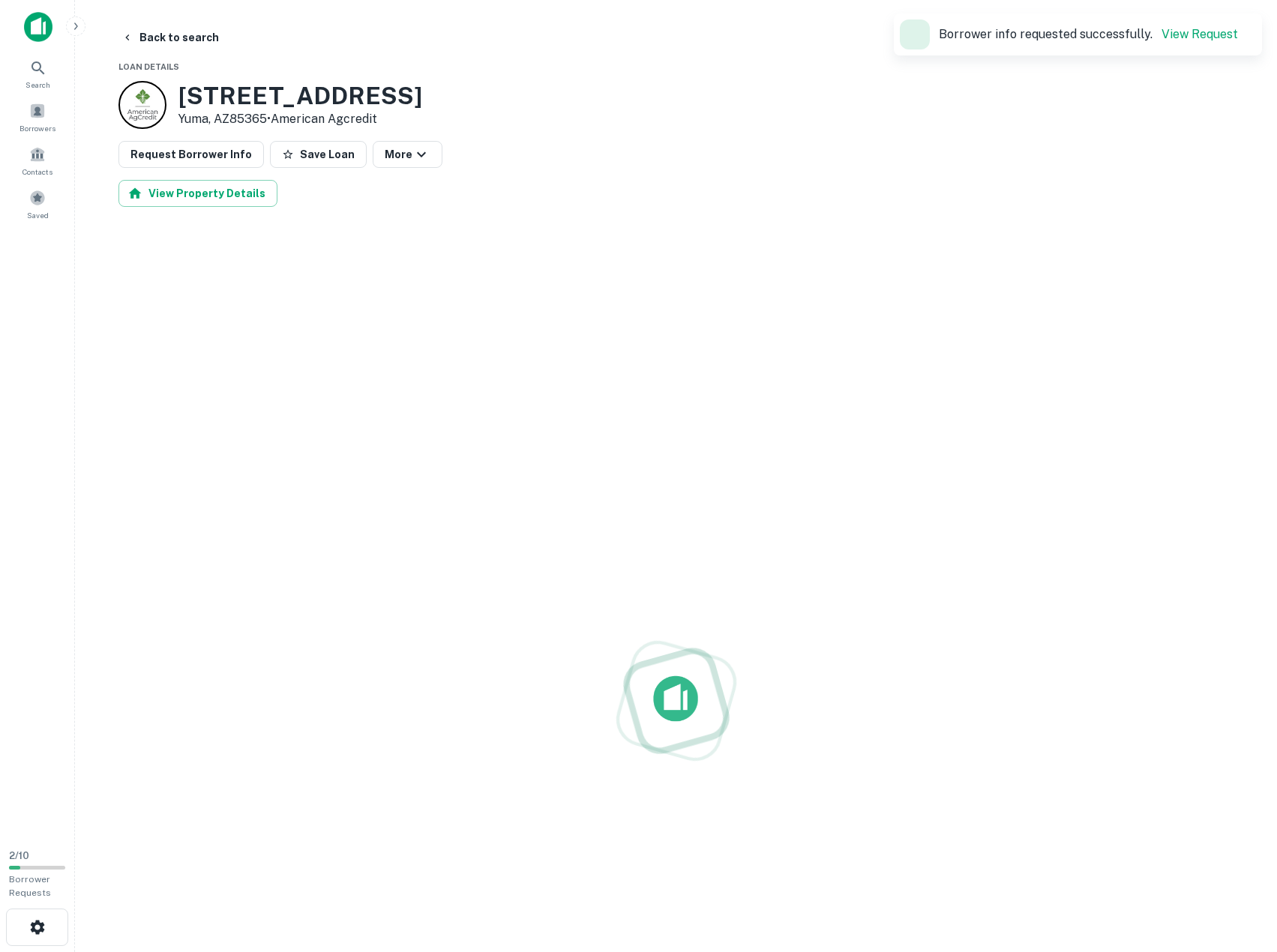
click at [483, 755] on div at bounding box center [676, 701] width 1116 height 952
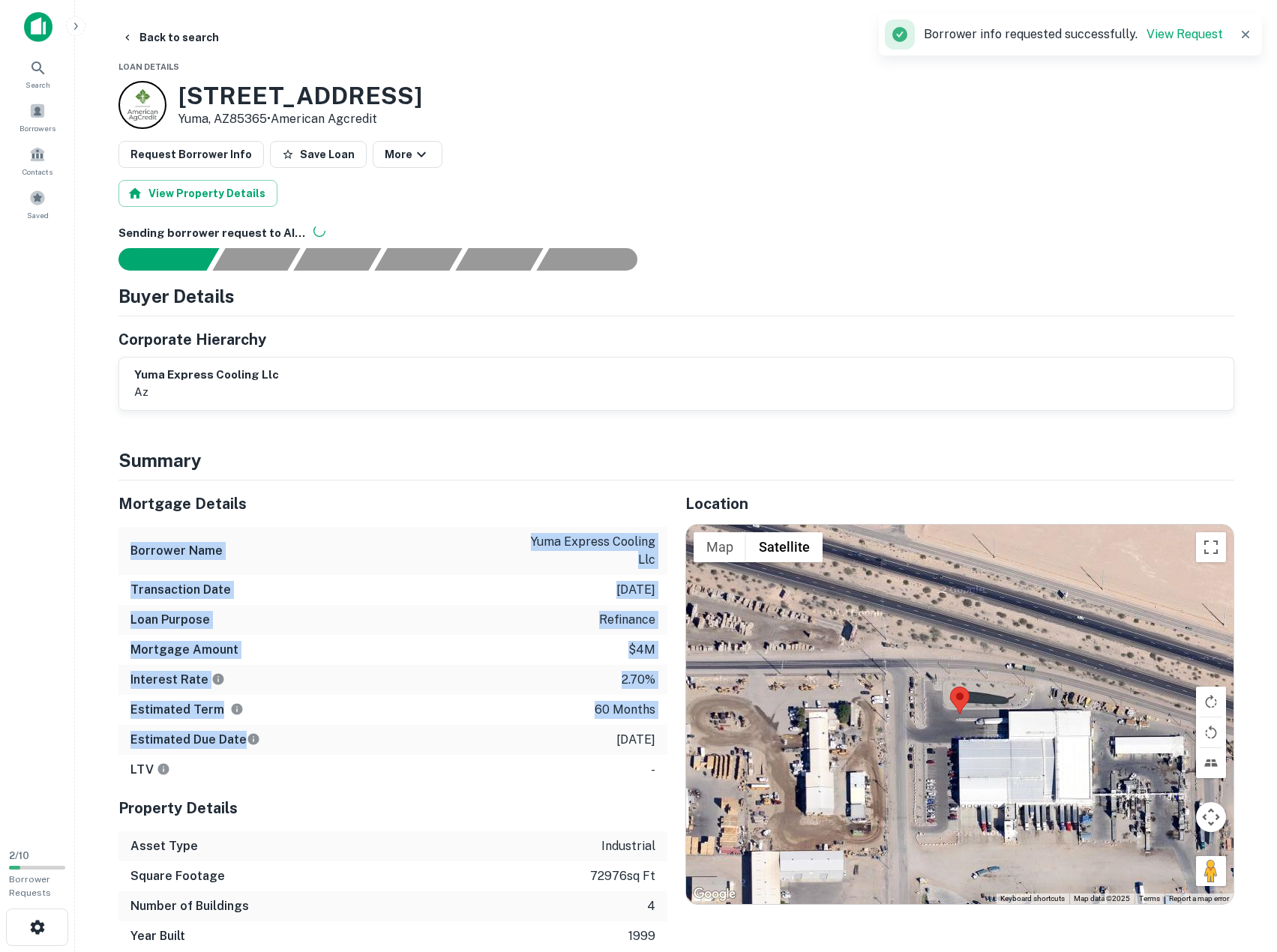
drag, startPoint x: 381, startPoint y: 703, endPoint x: 384, endPoint y: 731, distance: 28.2
click at [384, 731] on div "Mortgage Details Borrower Name yuma express cooling llc Transaction Date 1/6/20…" at bounding box center [393, 632] width 549 height 304
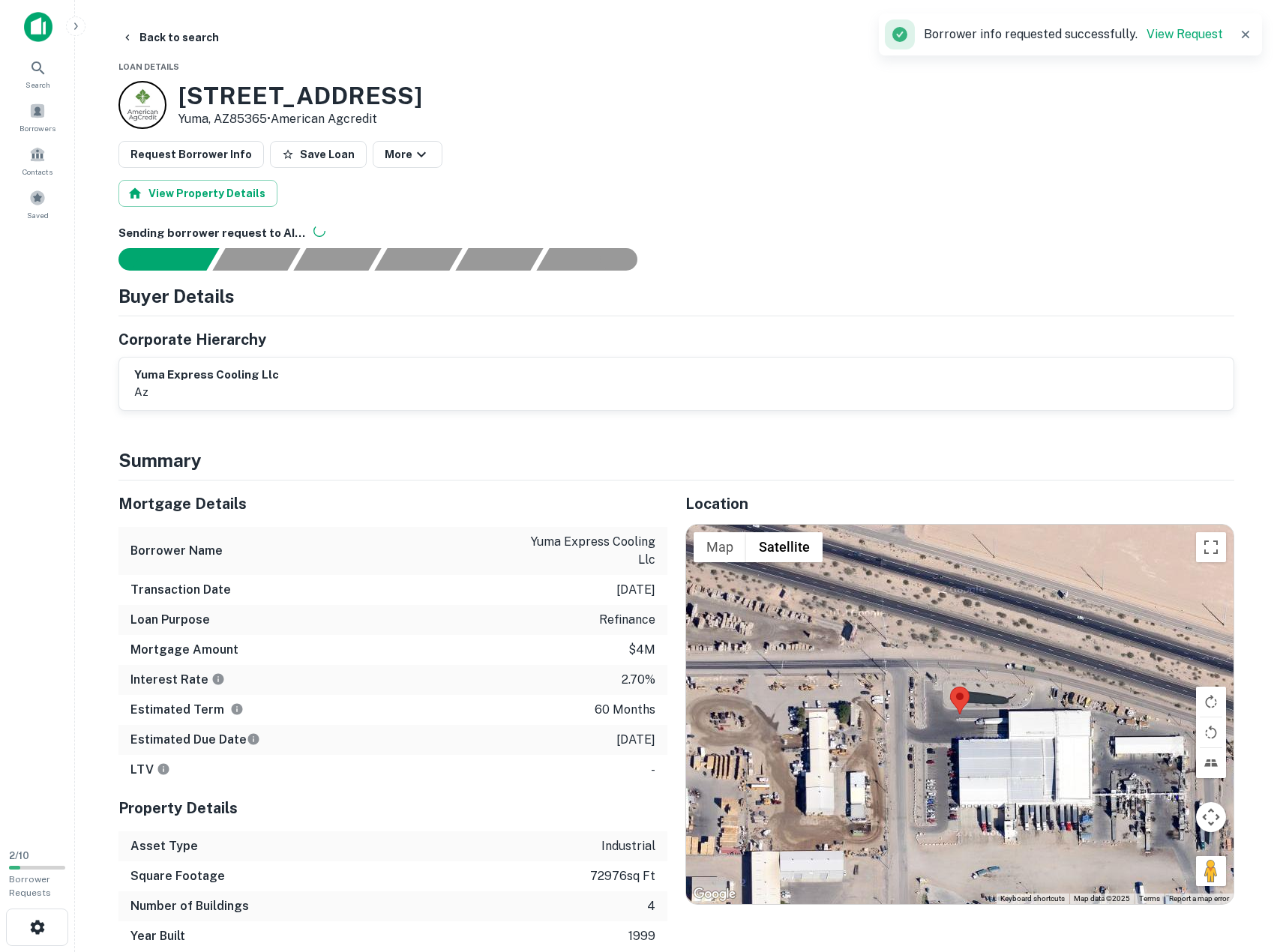
click at [384, 731] on div "Estimated Due Date 1/6/2026" at bounding box center [393, 740] width 549 height 30
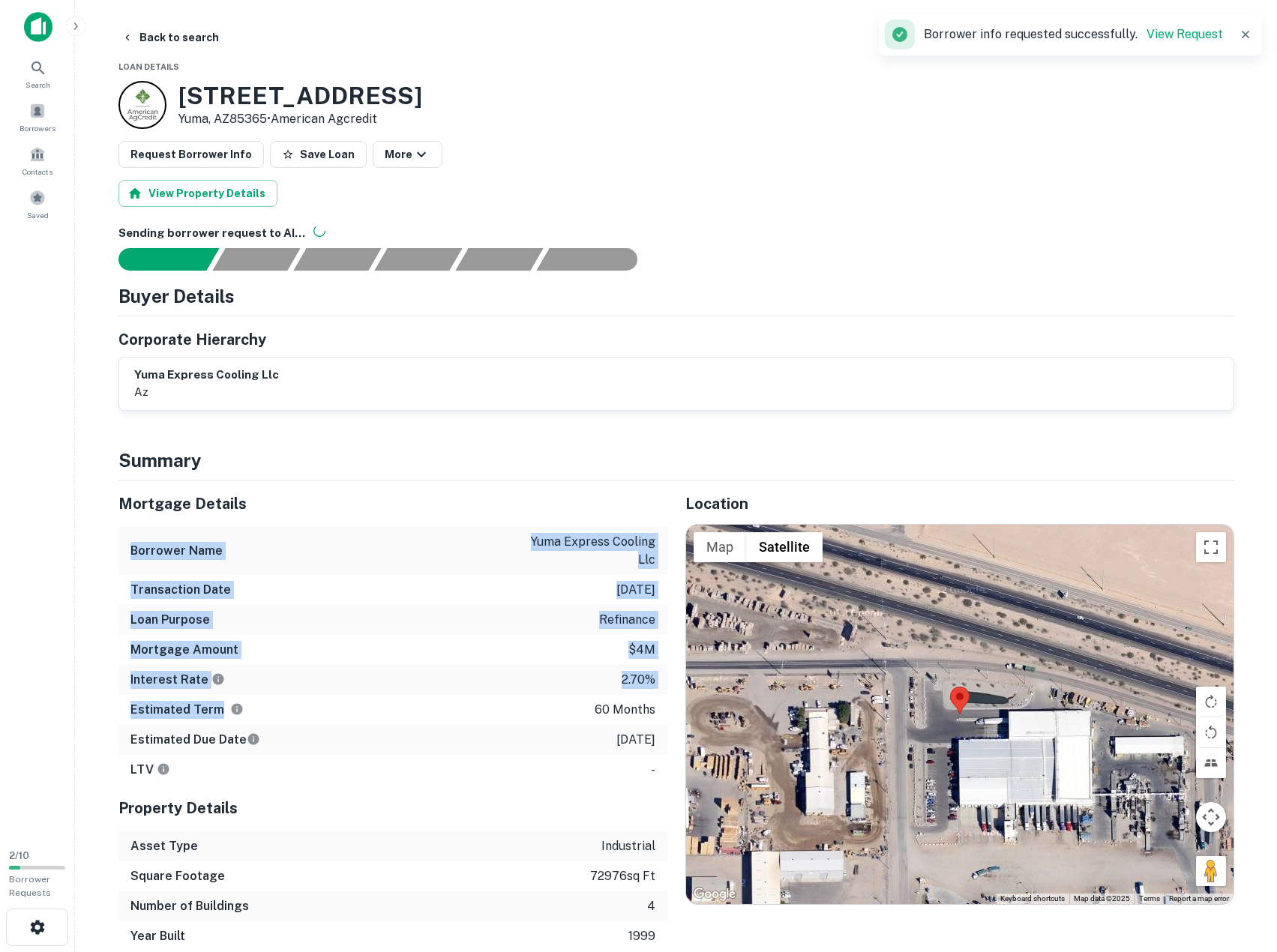
drag, startPoint x: 384, startPoint y: 709, endPoint x: 370, endPoint y: 506, distance: 203.5
click at [370, 506] on div "Mortgage Details Borrower Name yuma express cooling llc Transaction Date 1/6/20…" at bounding box center [393, 632] width 549 height 304
click at [370, 506] on h5 "Mortgage Details" at bounding box center [393, 503] width 549 height 23
drag, startPoint x: 370, startPoint y: 506, endPoint x: 426, endPoint y: 786, distance: 285.5
click at [426, 786] on div "Mortgage Details Borrower Name yuma express cooling llc Transaction Date 1/6/20…" at bounding box center [393, 716] width 549 height 471
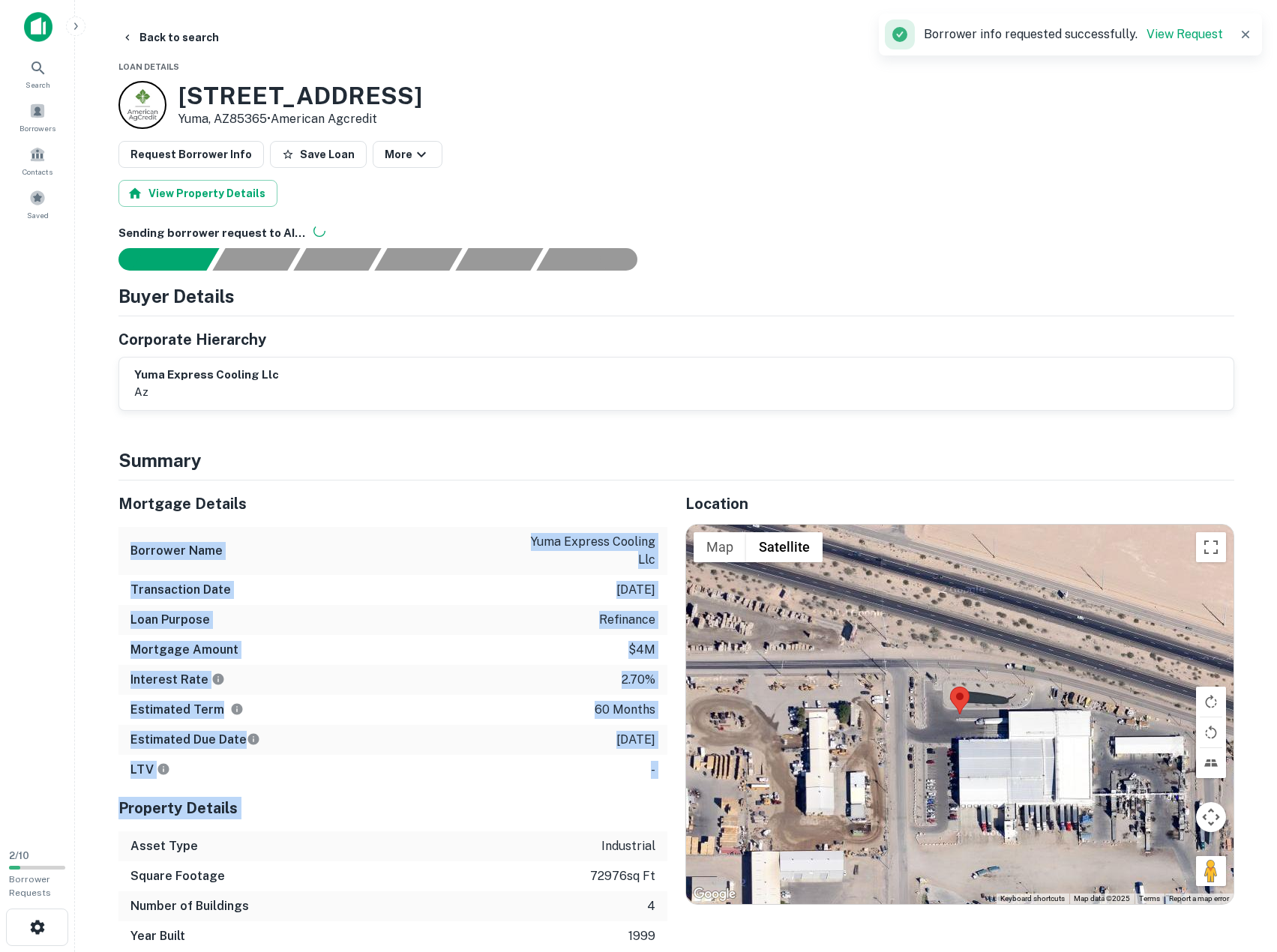
click at [426, 786] on div "Property Details" at bounding box center [393, 808] width 549 height 47
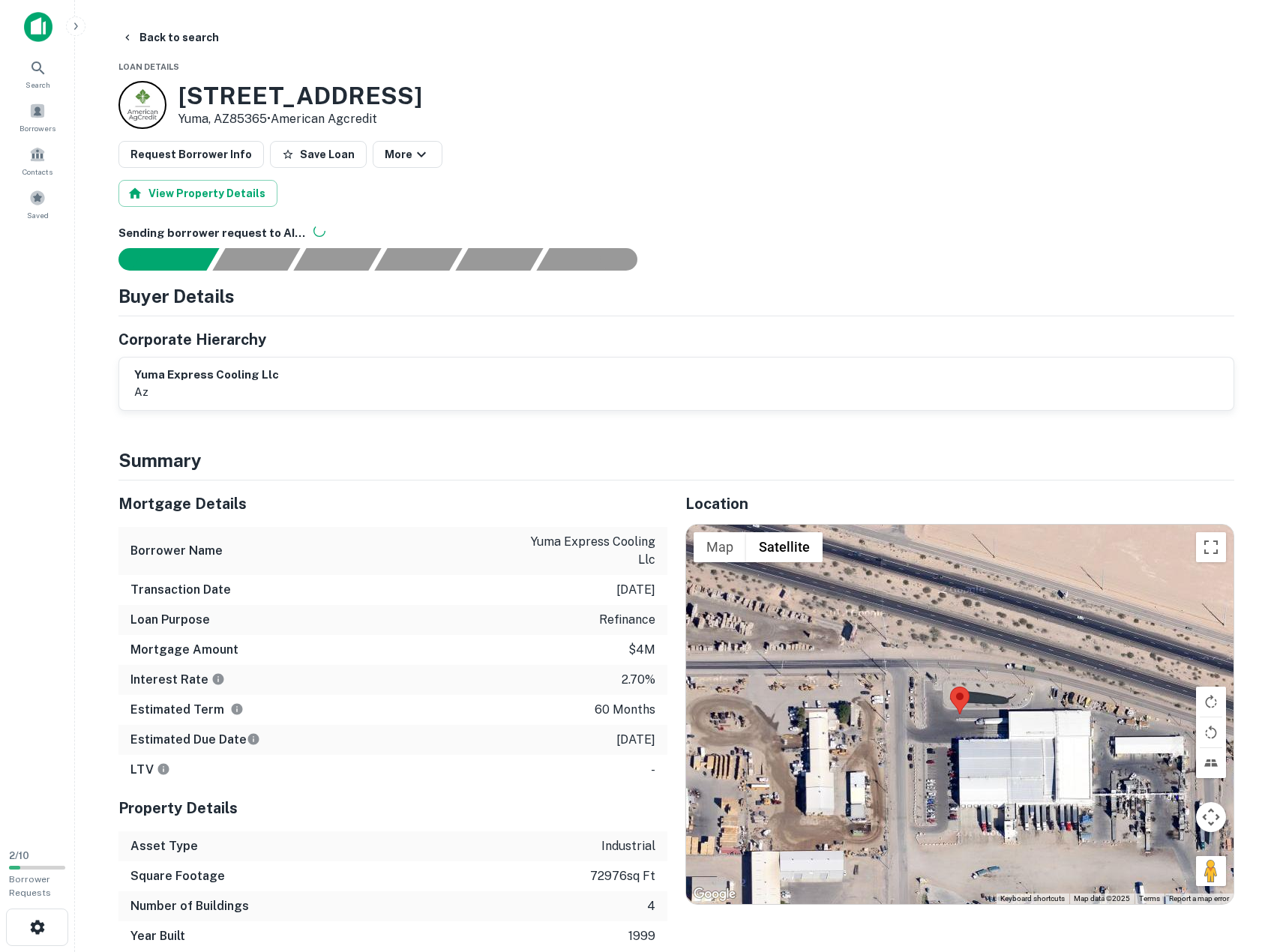
click at [593, 544] on p "yuma express cooling llc" at bounding box center [588, 551] width 135 height 36
copy p "yuma express cooling llc"
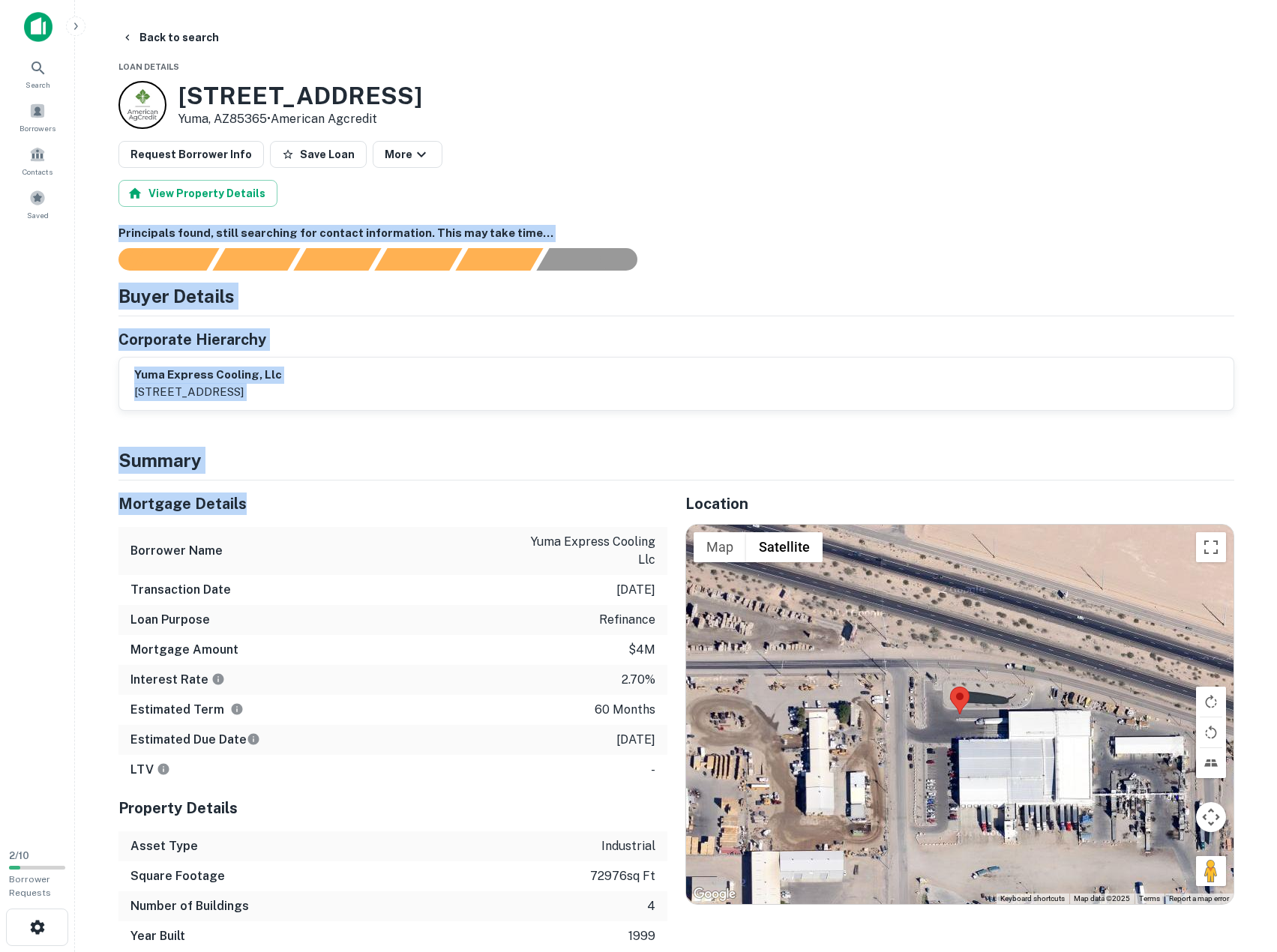
drag, startPoint x: 533, startPoint y: 272, endPoint x: 389, endPoint y: 500, distance: 269.7
click at [441, 470] on h4 "Summary" at bounding box center [676, 460] width 1116 height 27
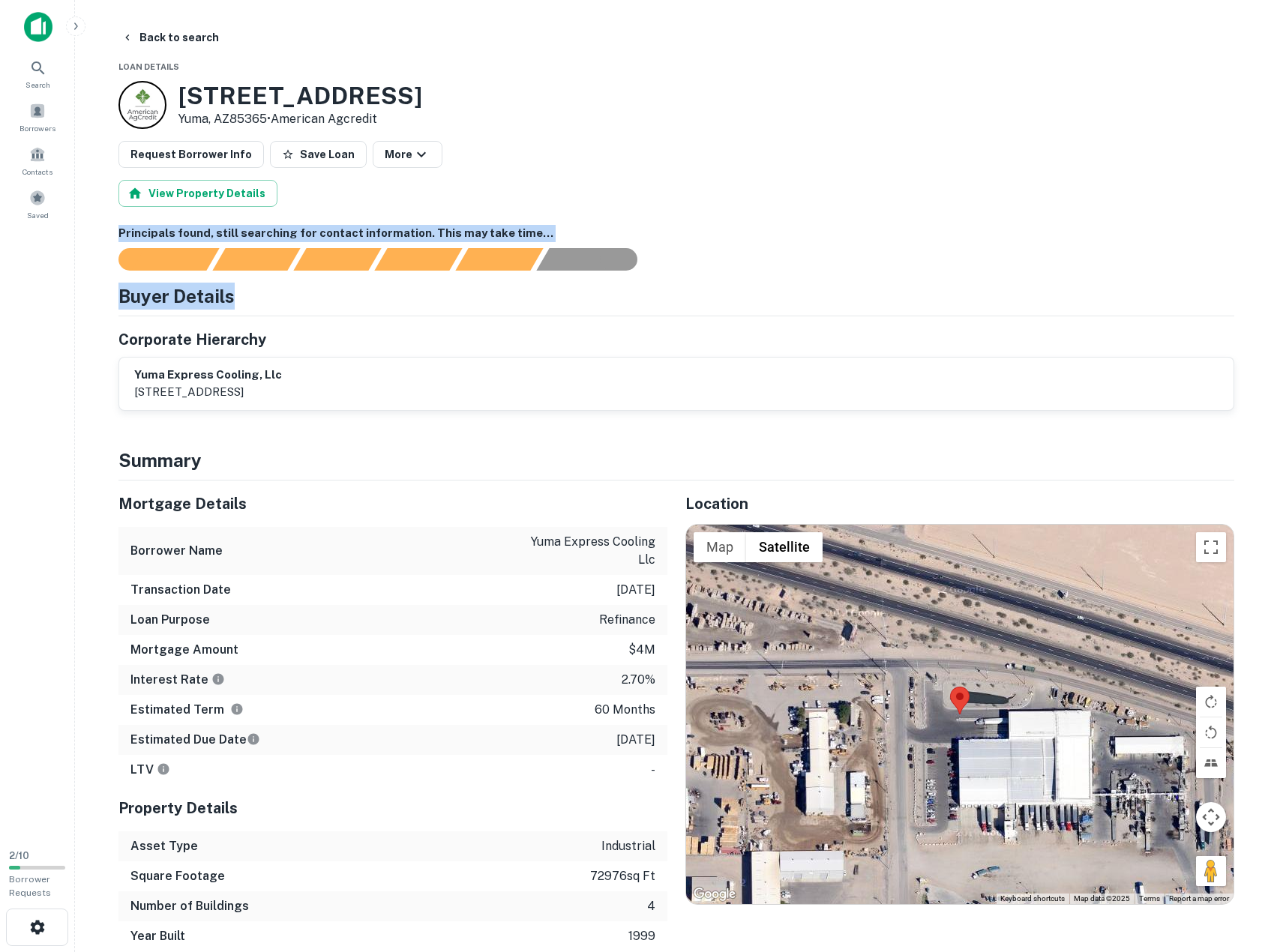
drag, startPoint x: 612, startPoint y: 147, endPoint x: 614, endPoint y: 306, distance: 159.0
click at [706, 248] on div at bounding box center [667, 259] width 1134 height 23
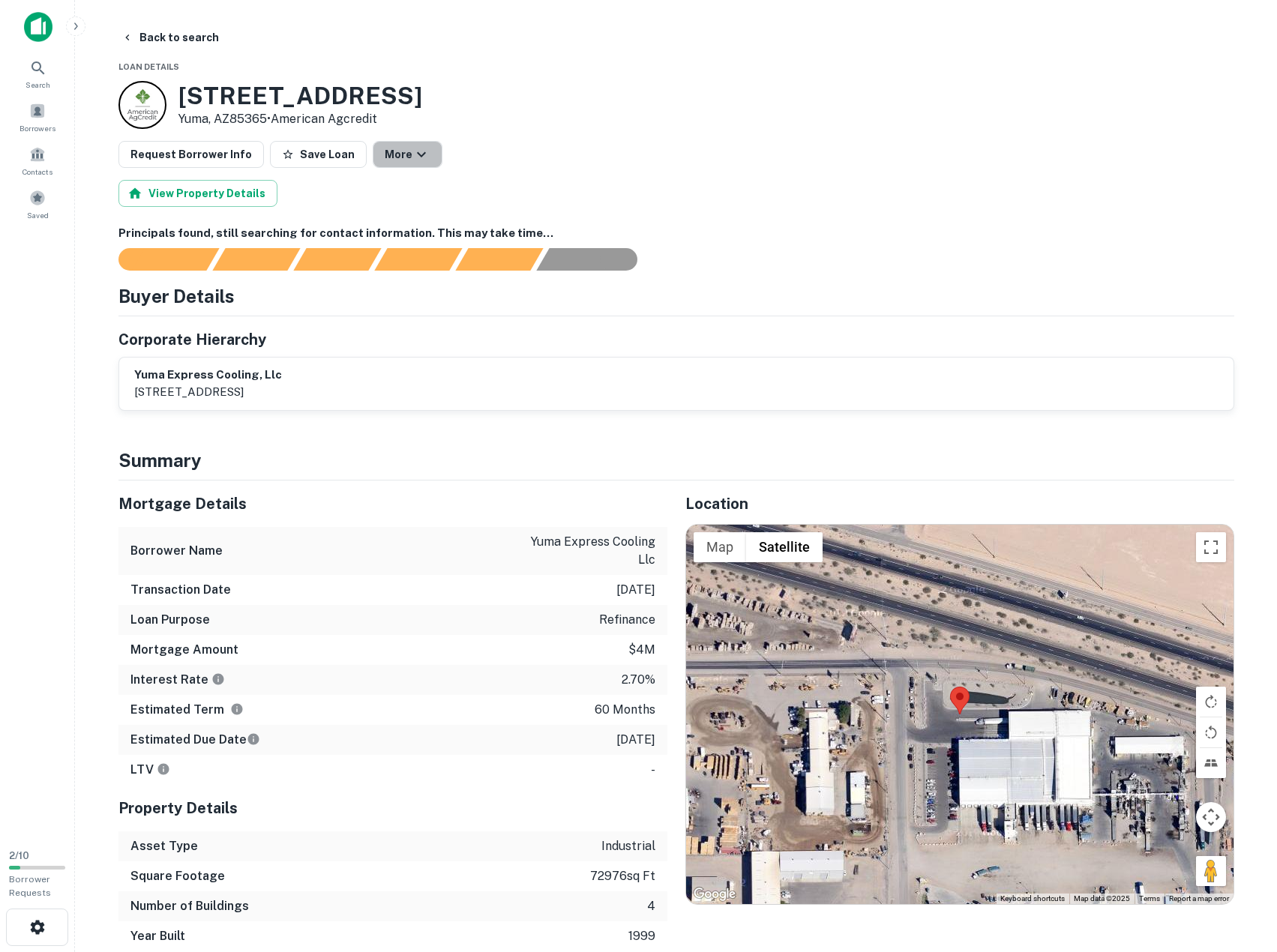
drag, startPoint x: 424, startPoint y: 167, endPoint x: 493, endPoint y: 328, distance: 175.2
click at [493, 328] on div "Corporate Hierarchy" at bounding box center [676, 339] width 1116 height 23
drag, startPoint x: 668, startPoint y: 389, endPoint x: 638, endPoint y: 432, distance: 52.4
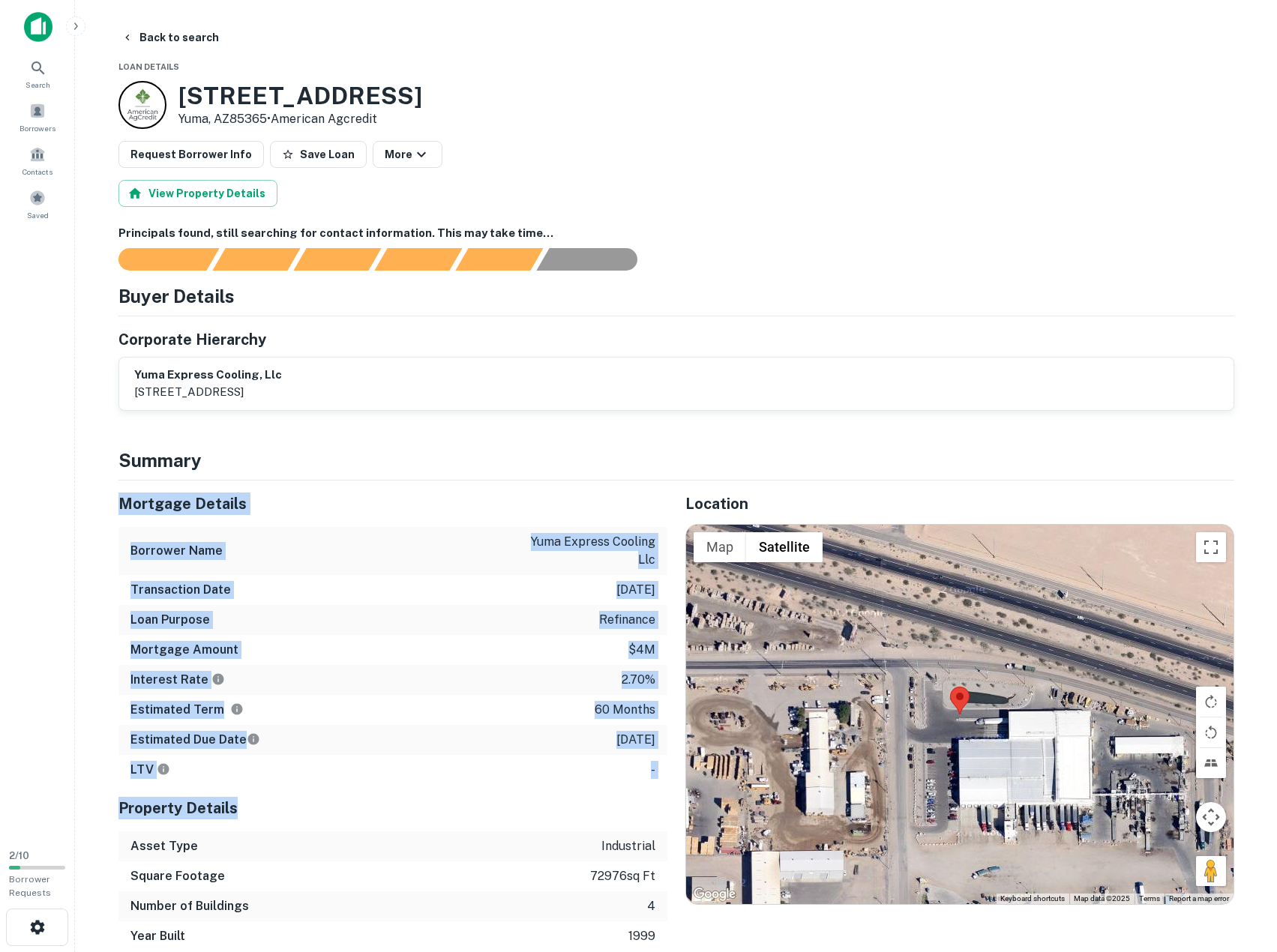
drag, startPoint x: 414, startPoint y: 616, endPoint x: 473, endPoint y: 788, distance: 181.8
click at [473, 788] on div "Property Details" at bounding box center [393, 808] width 549 height 47
drag, startPoint x: 161, startPoint y: 506, endPoint x: 392, endPoint y: 825, distance: 393.9
click at [392, 825] on div "Mortgage Details Borrower Name yuma express cooling llc Transaction Date 1/6/20…" at bounding box center [393, 716] width 549 height 471
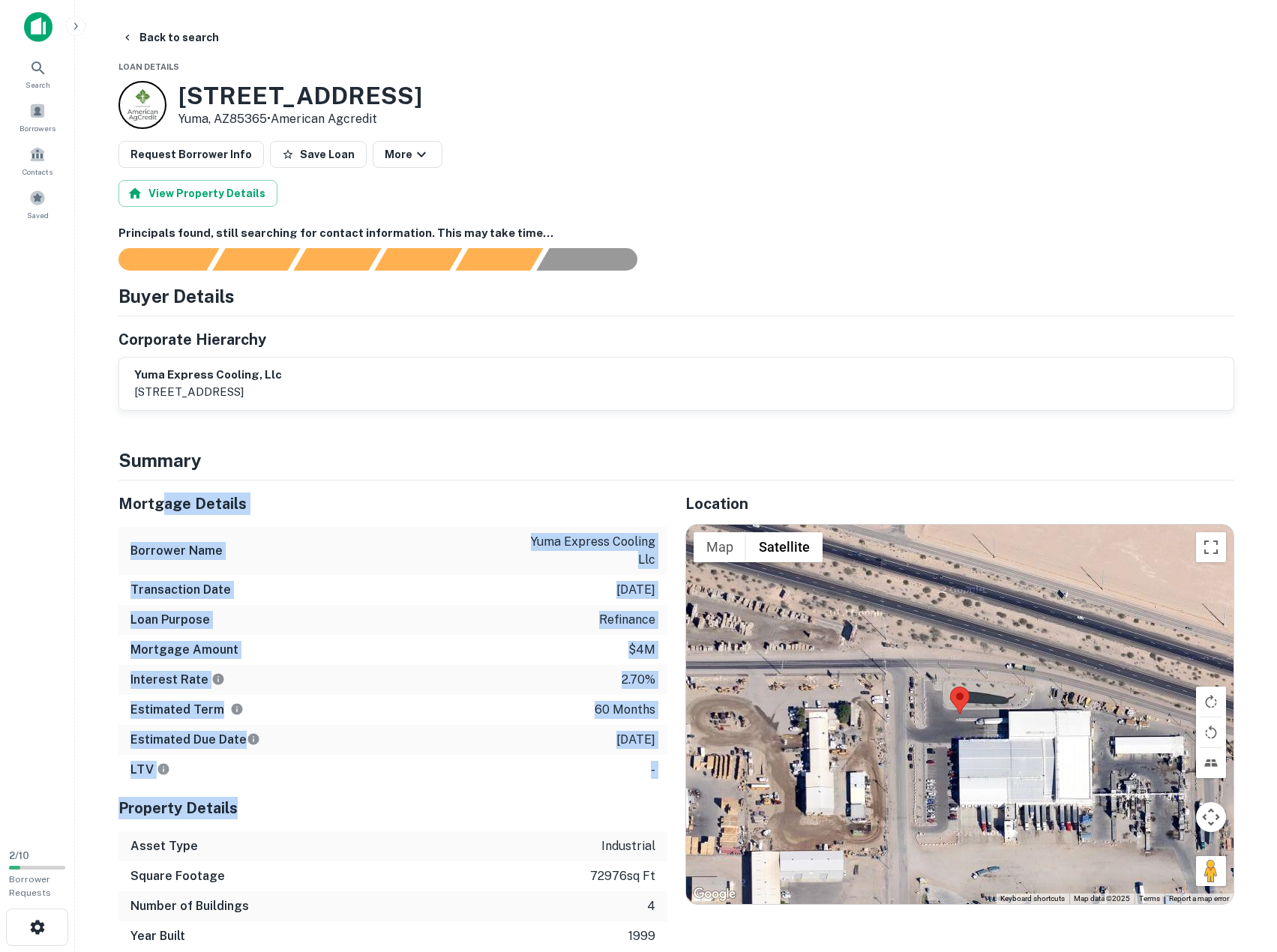
click at [392, 825] on div "Property Details" at bounding box center [393, 808] width 549 height 47
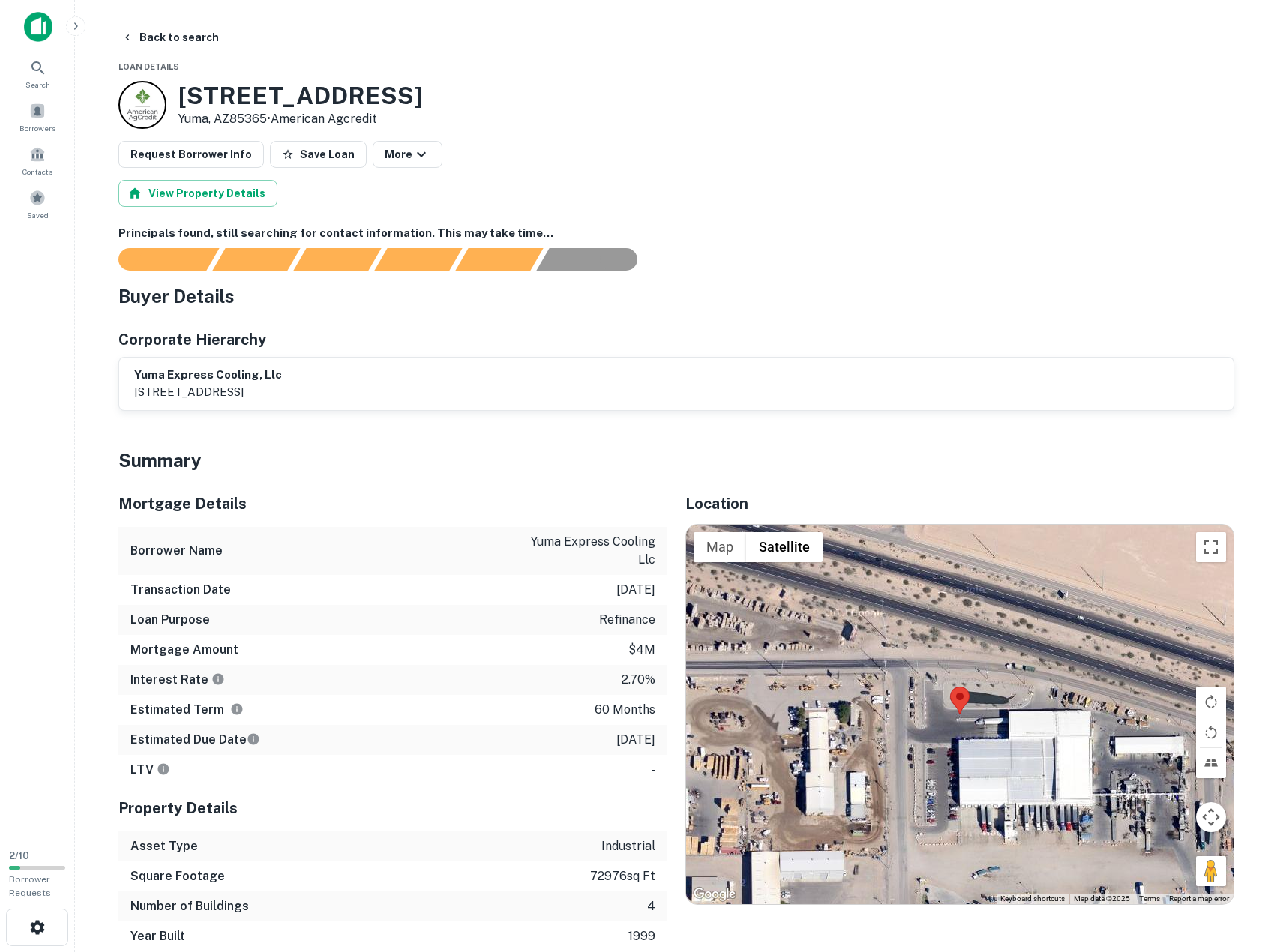
drag, startPoint x: 734, startPoint y: 96, endPoint x: 755, endPoint y: 79, distance: 27.0
click at [734, 96] on div "4139 E Gila Ridge Rd Yuma, AZ85365 • American Agcredit" at bounding box center [676, 105] width 1116 height 48
